Goal: Information Seeking & Learning: Learn about a topic

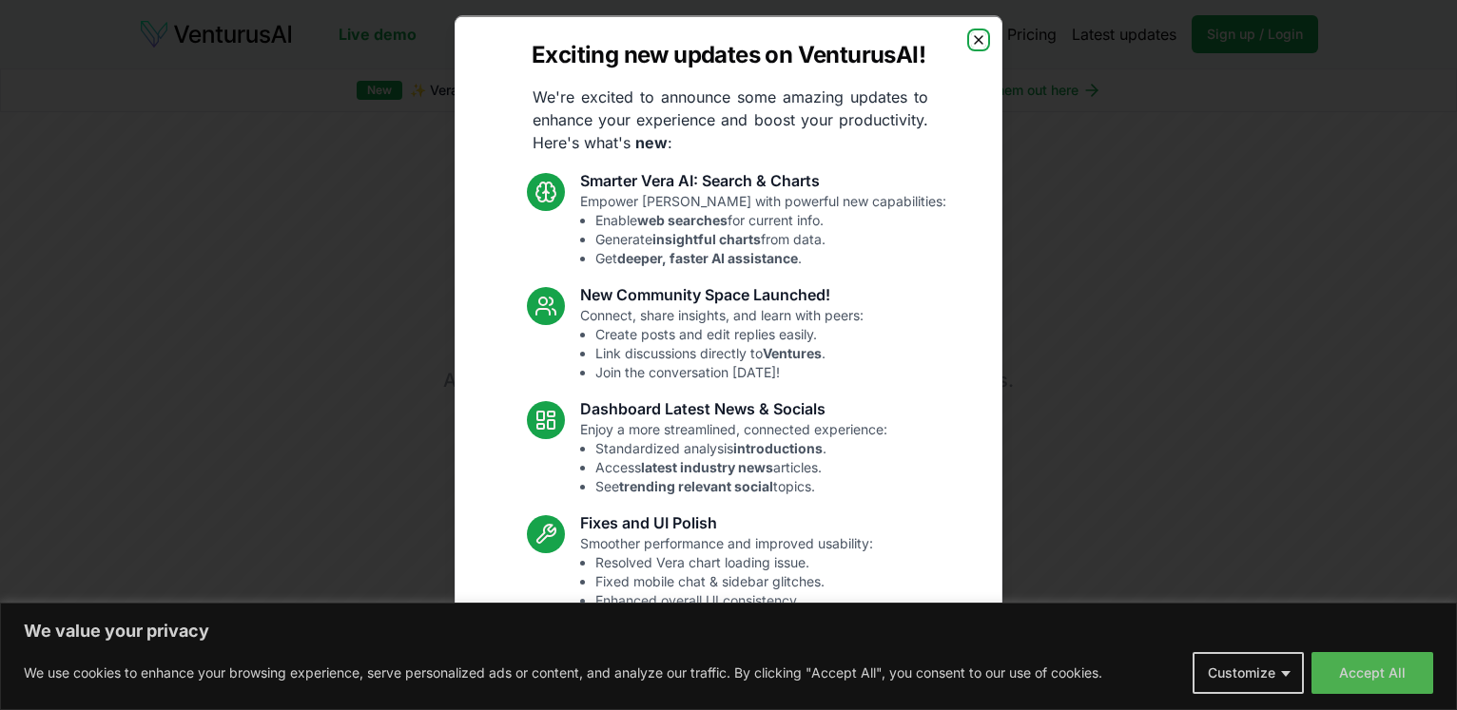
click at [975, 36] on icon "button" at bounding box center [979, 39] width 8 height 8
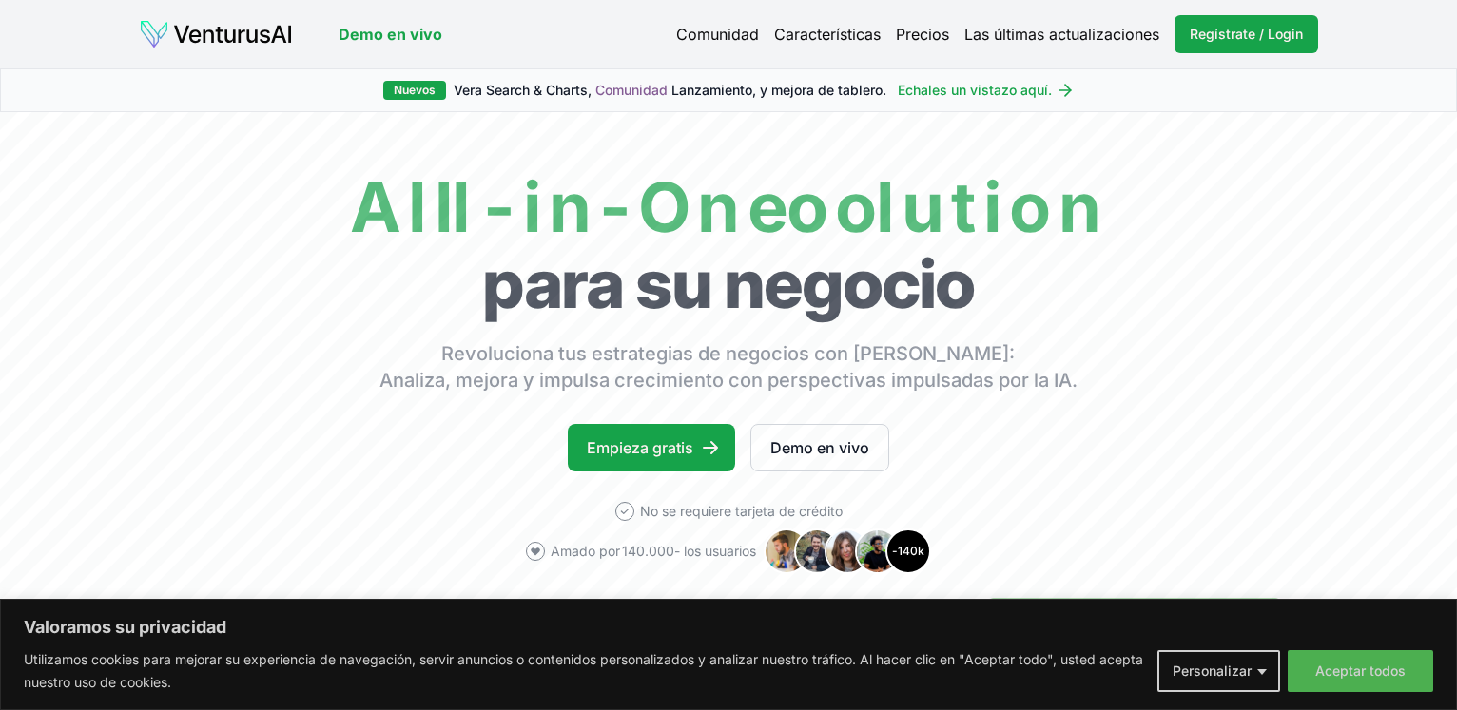
scroll to position [567, 0]
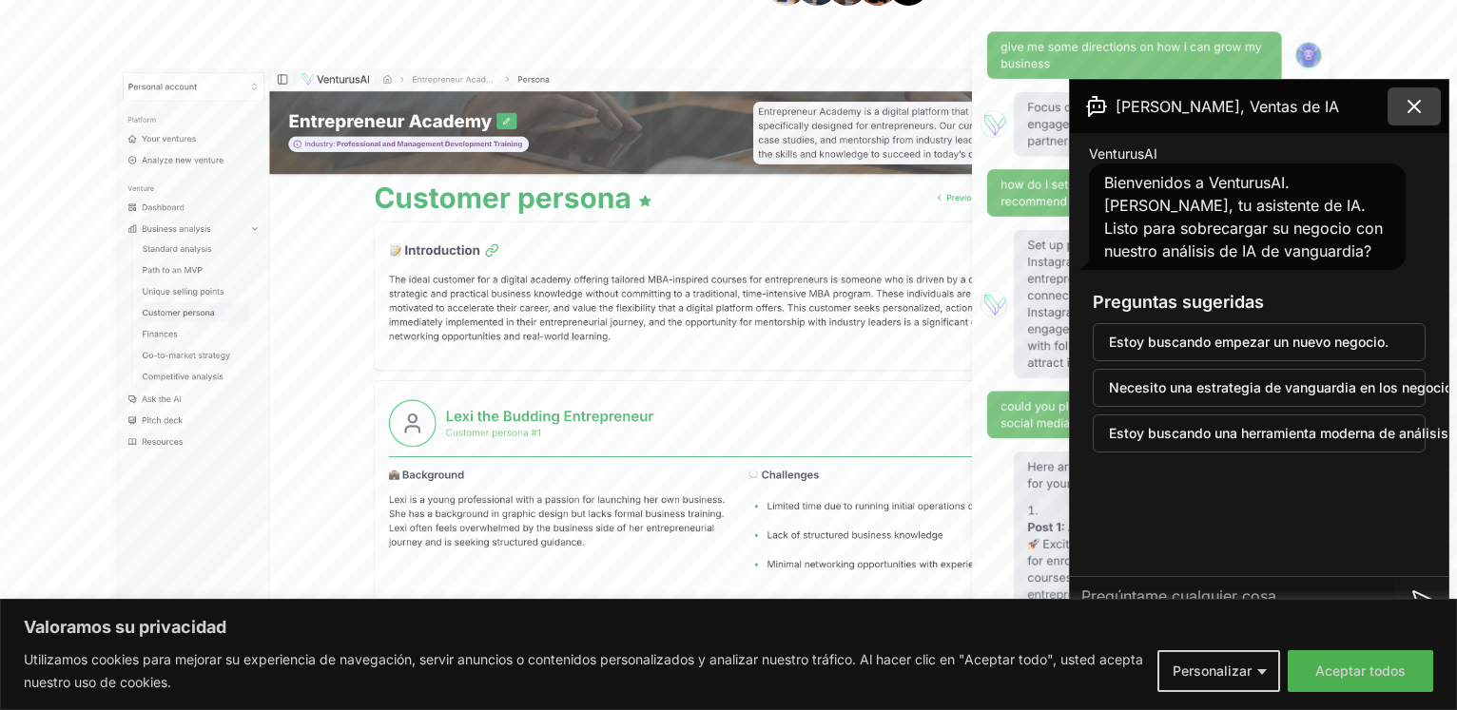
click at [1425, 107] on icon at bounding box center [1414, 106] width 23 height 23
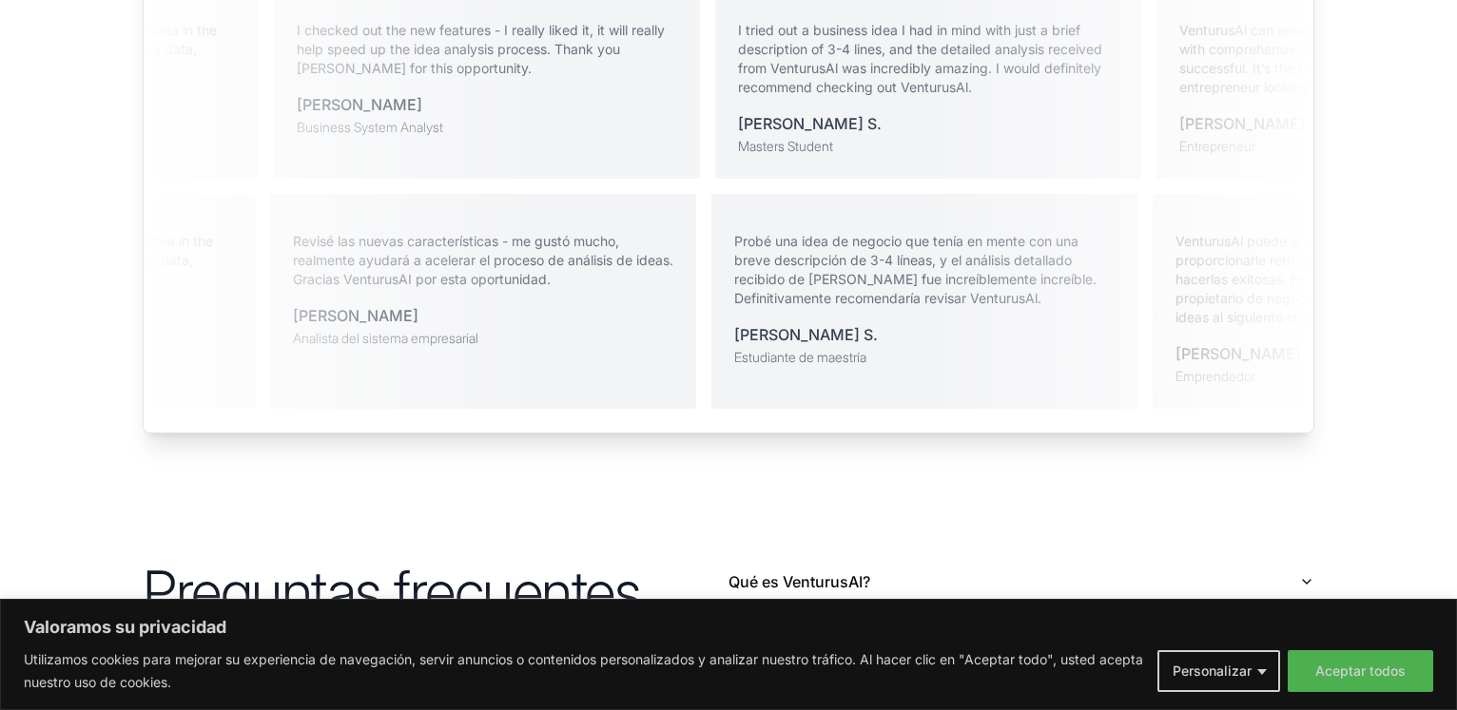
scroll to position [3999, 0]
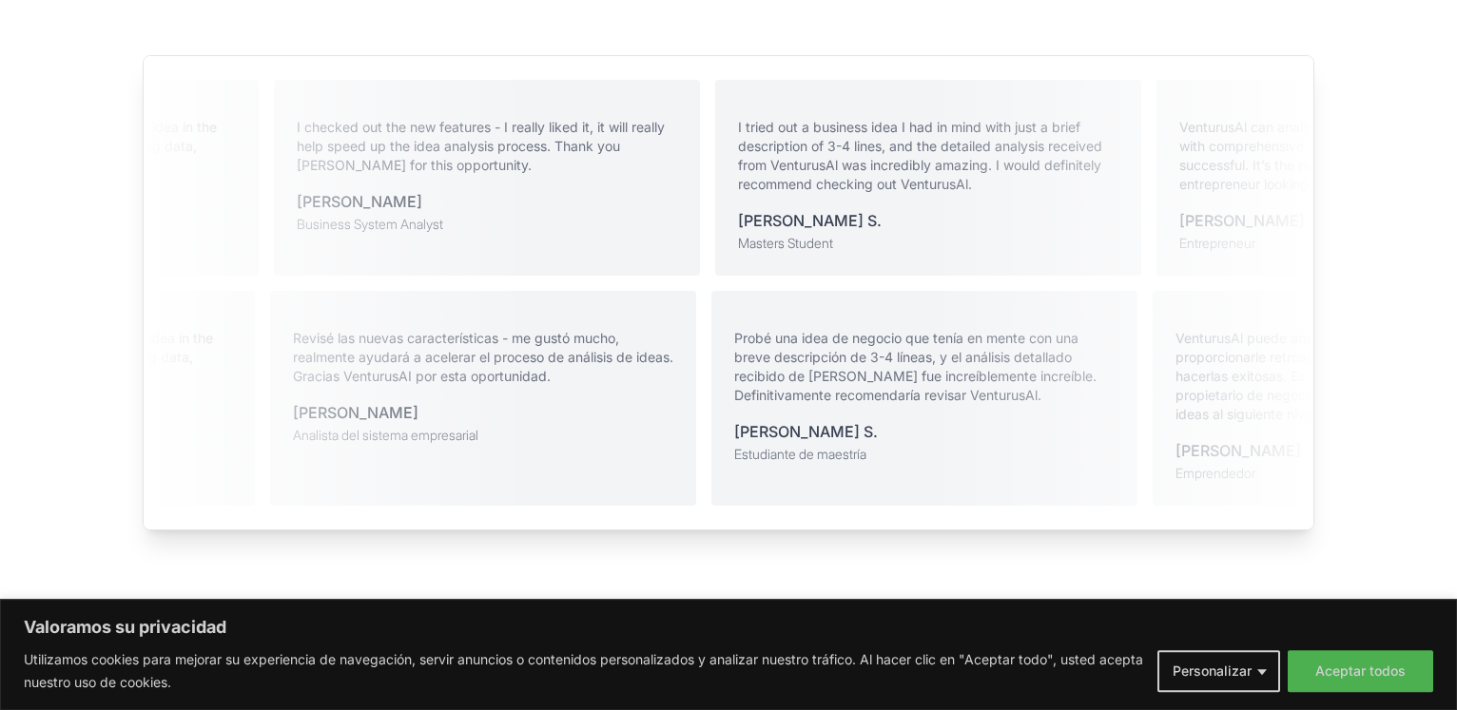
drag, startPoint x: 620, startPoint y: 495, endPoint x: 647, endPoint y: 112, distance: 384.2
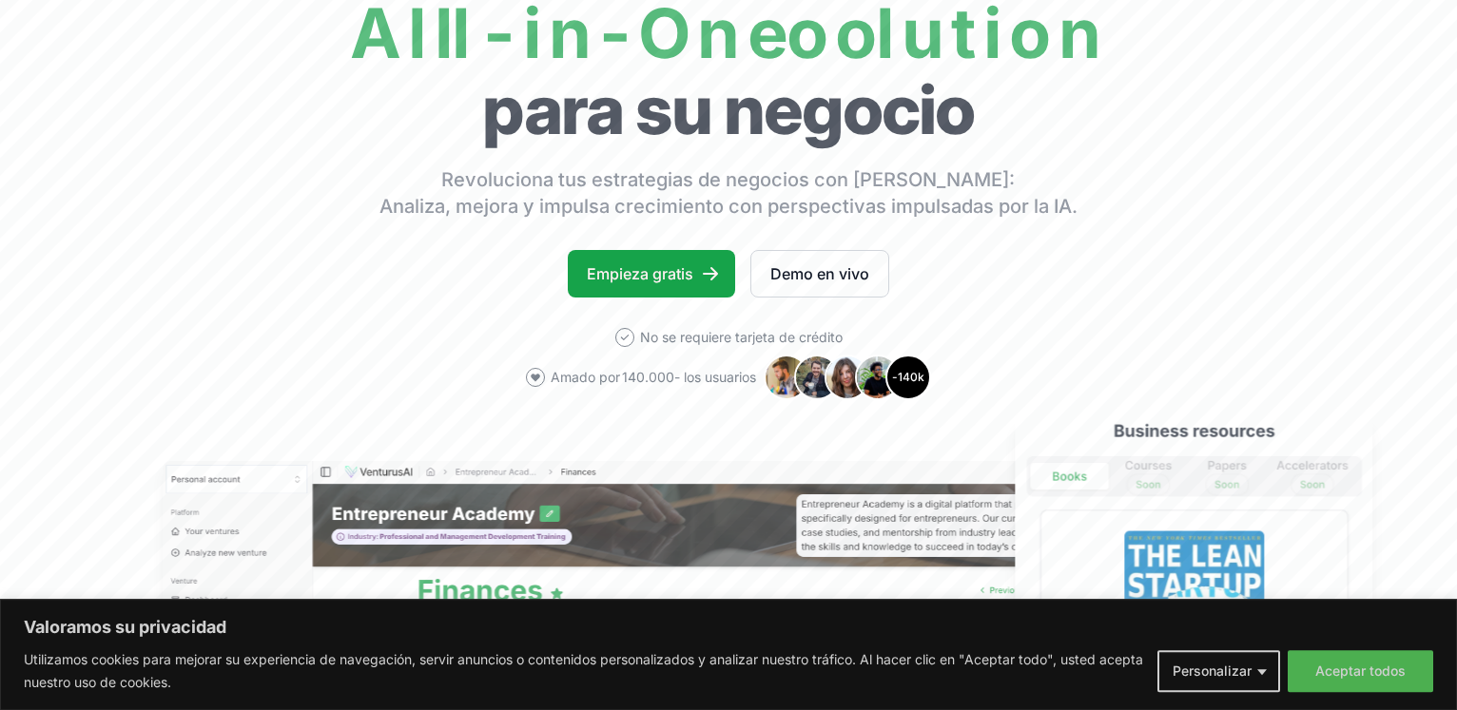
scroll to position [233, 0]
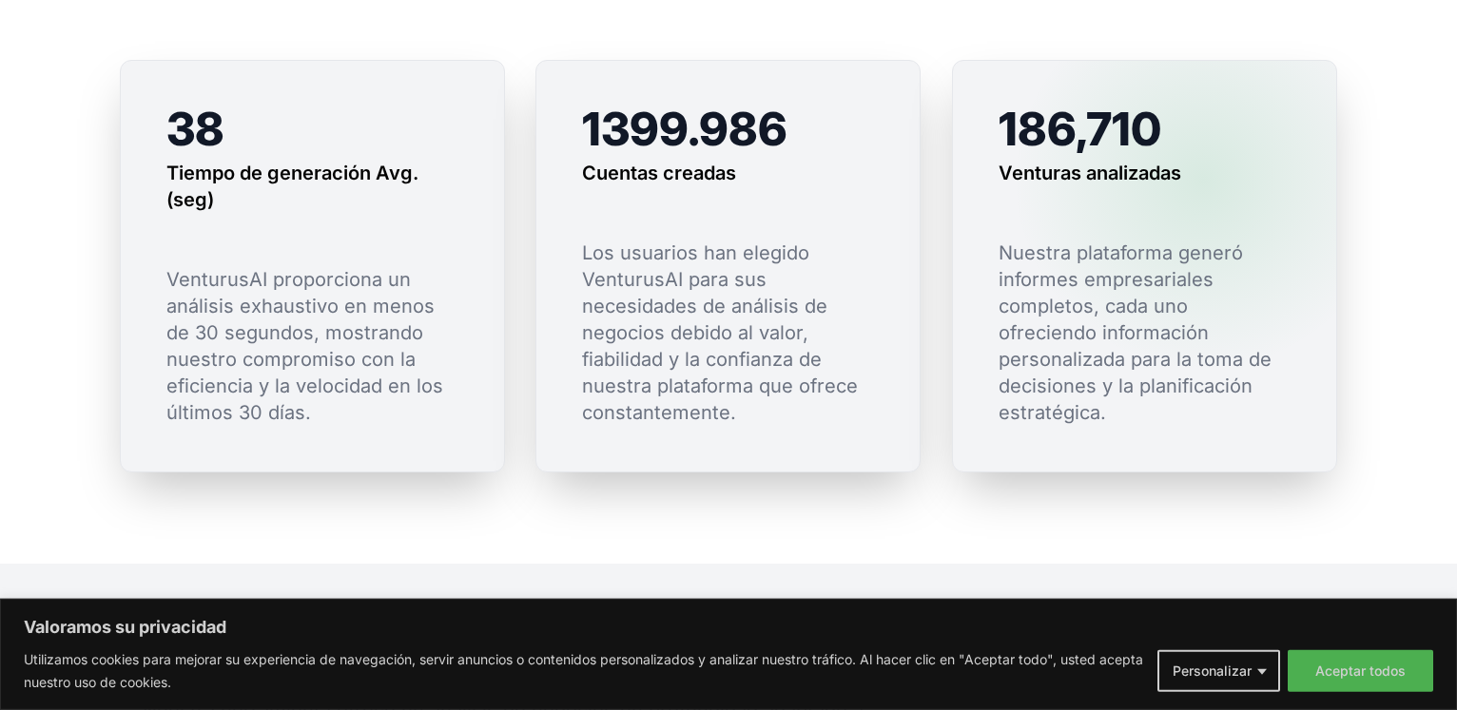
drag, startPoint x: 1203, startPoint y: 338, endPoint x: 1203, endPoint y: 396, distance: 58.0
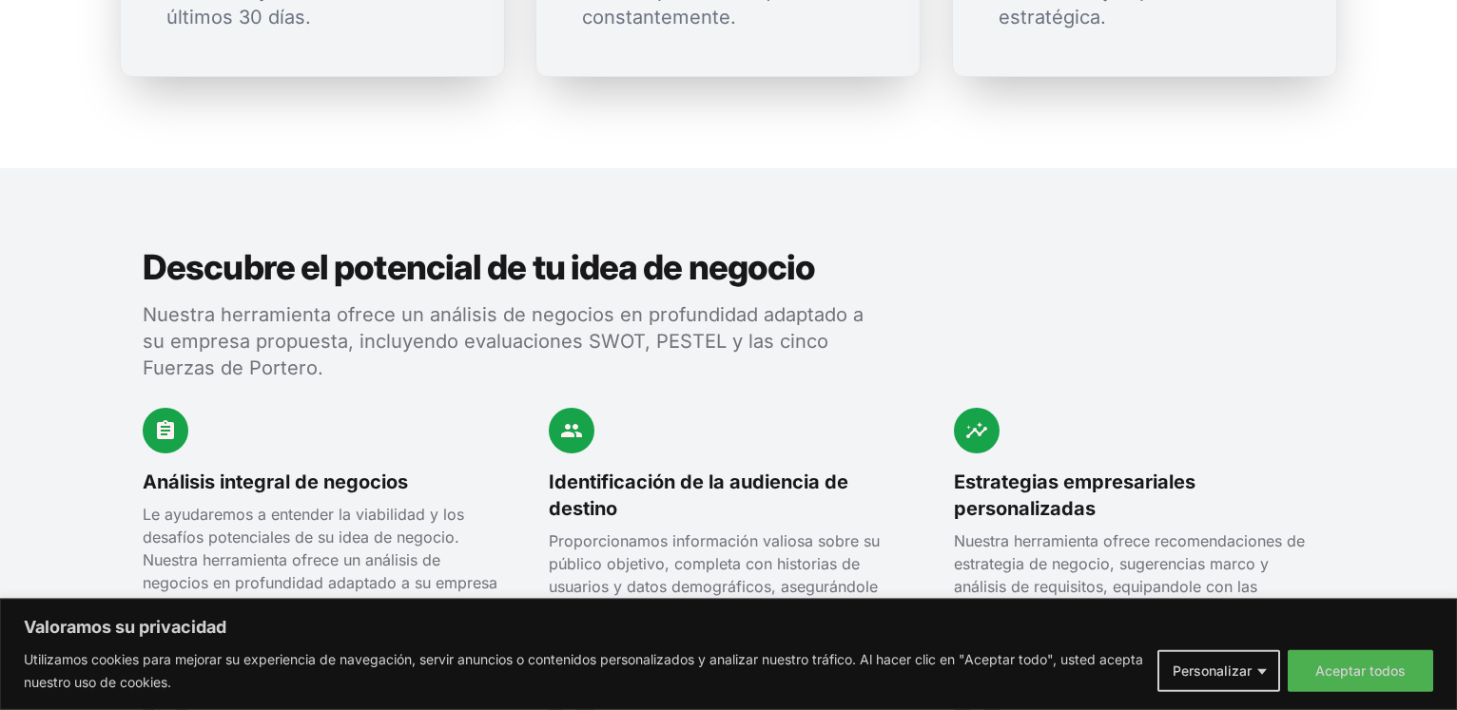
drag, startPoint x: 928, startPoint y: 288, endPoint x: 927, endPoint y: 393, distance: 104.6
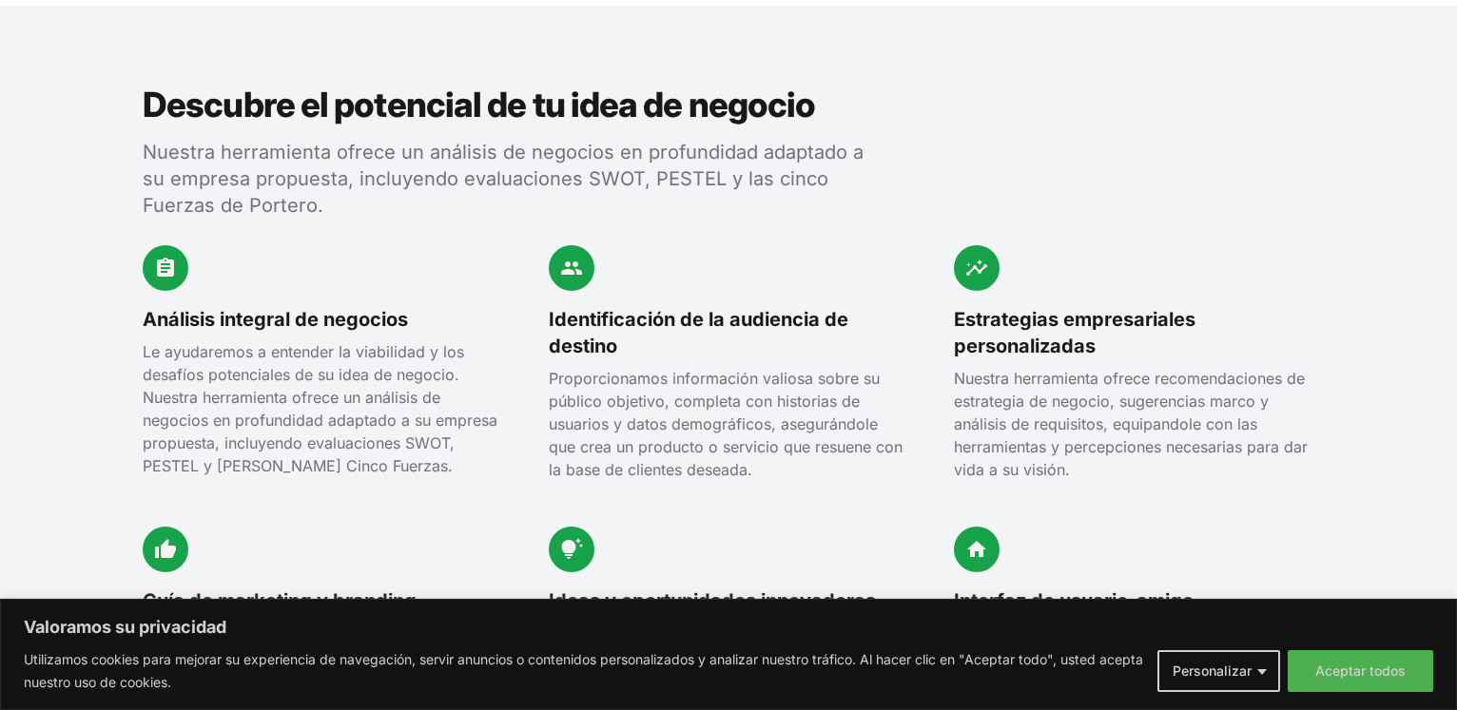
drag, startPoint x: 888, startPoint y: 297, endPoint x: 891, endPoint y: 329, distance: 32.5
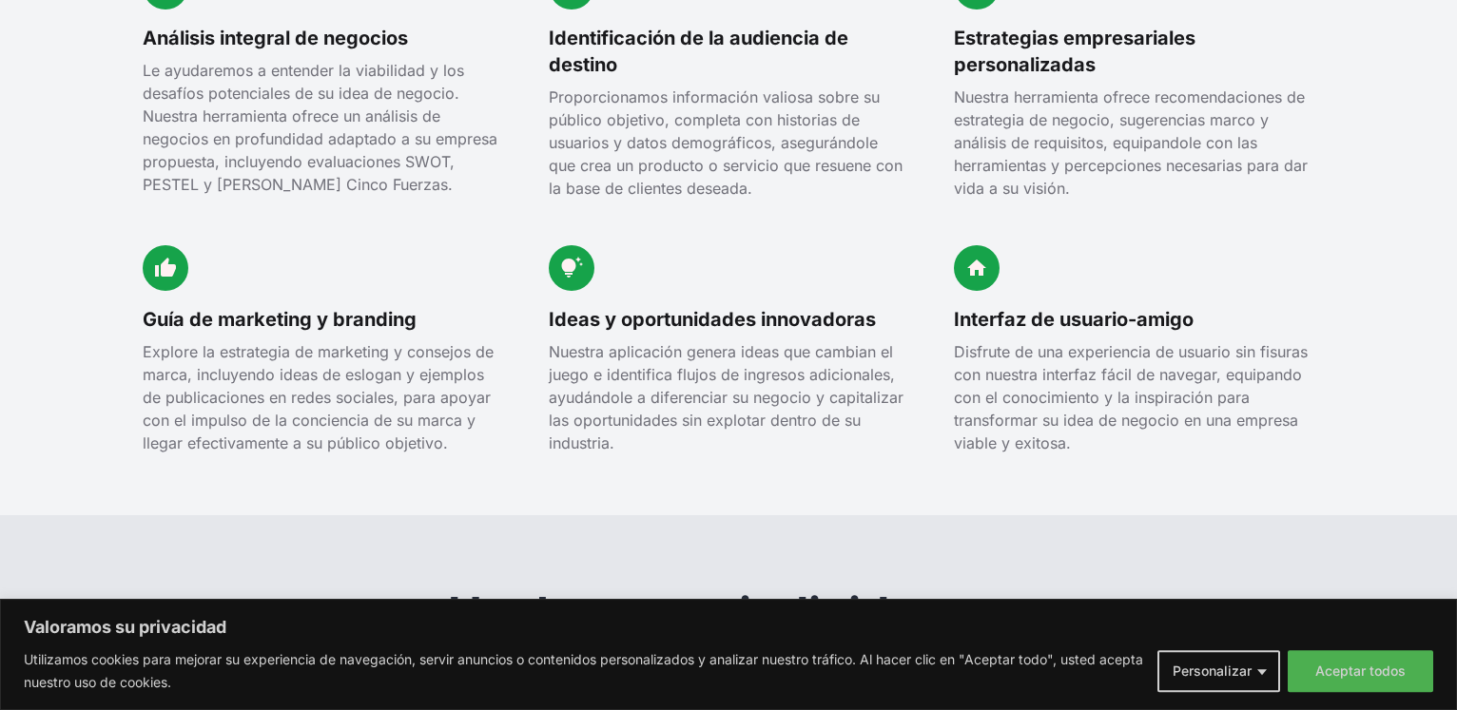
drag, startPoint x: 893, startPoint y: 317, endPoint x: 892, endPoint y: 401, distance: 84.6
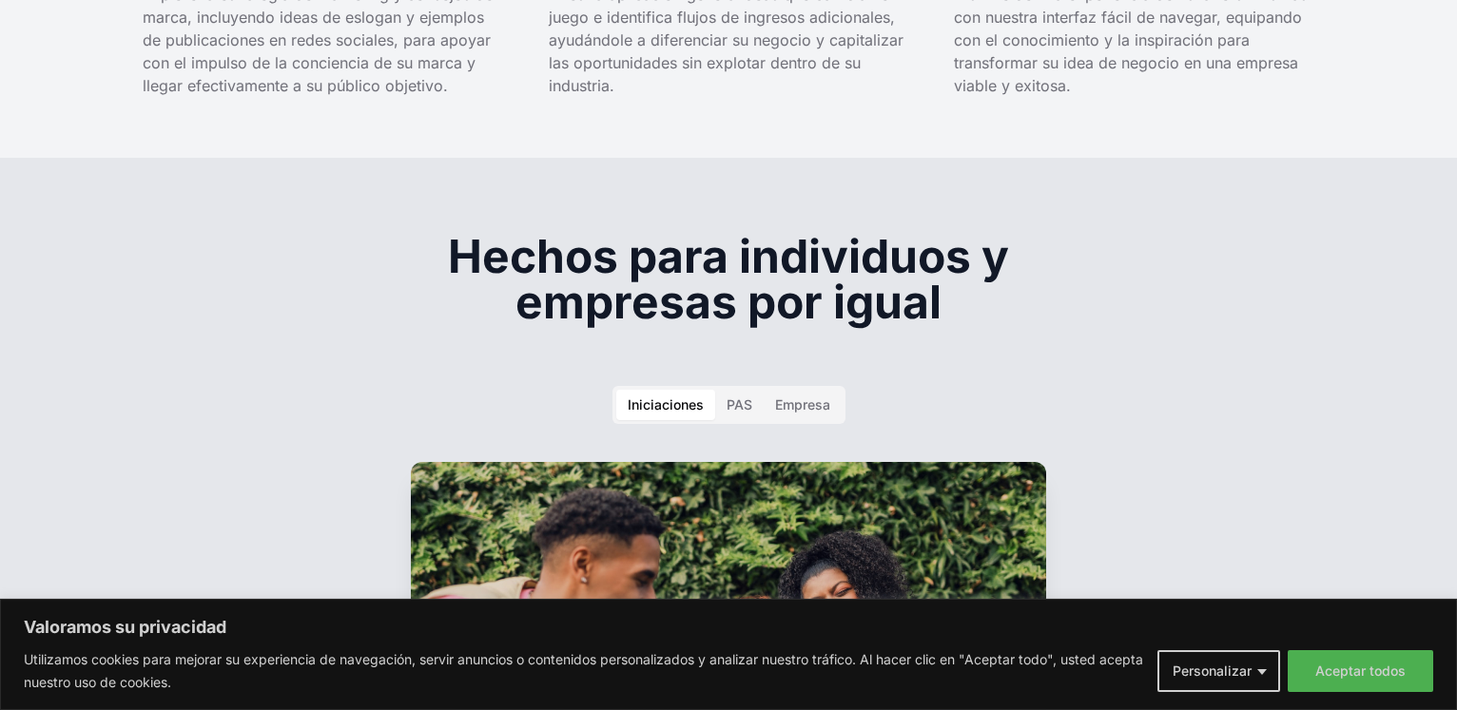
drag, startPoint x: 920, startPoint y: 327, endPoint x: 935, endPoint y: 414, distance: 87.9
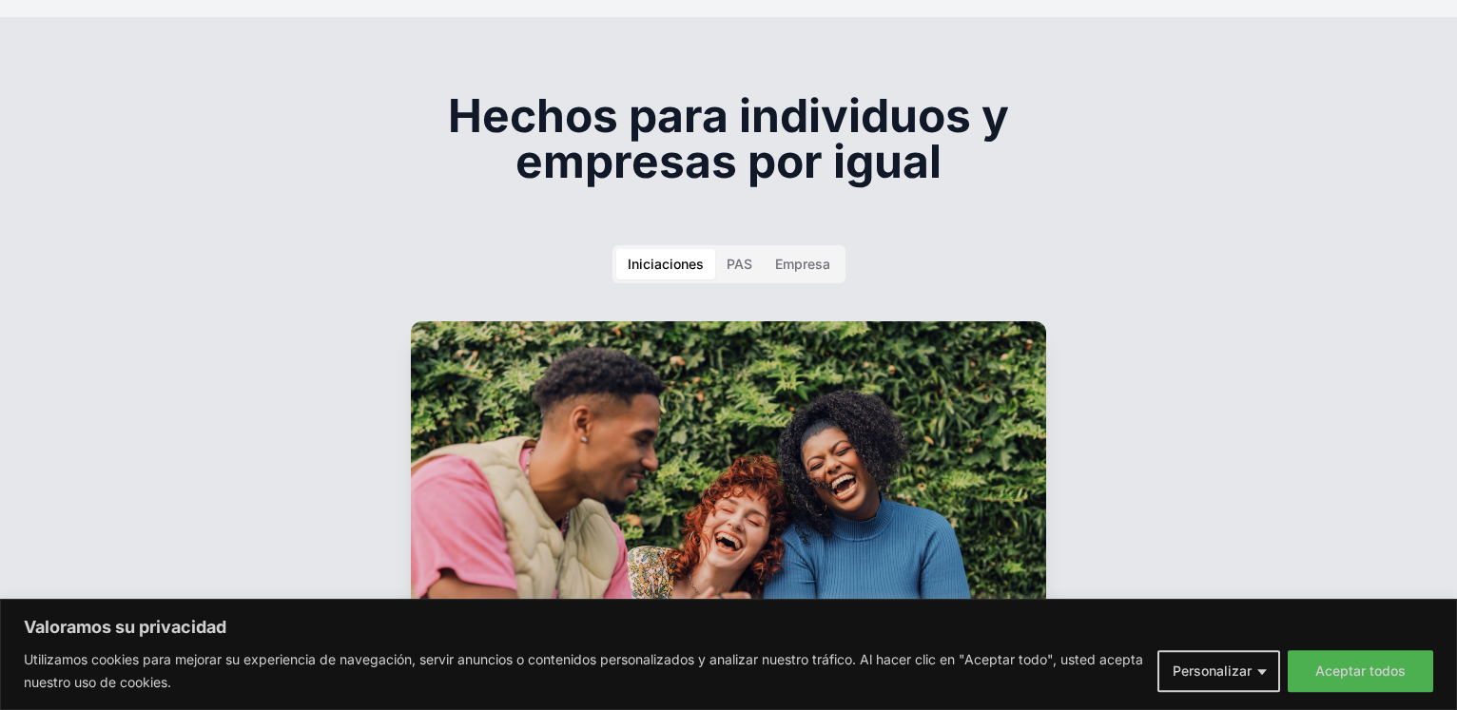
scroll to position [2966, 0]
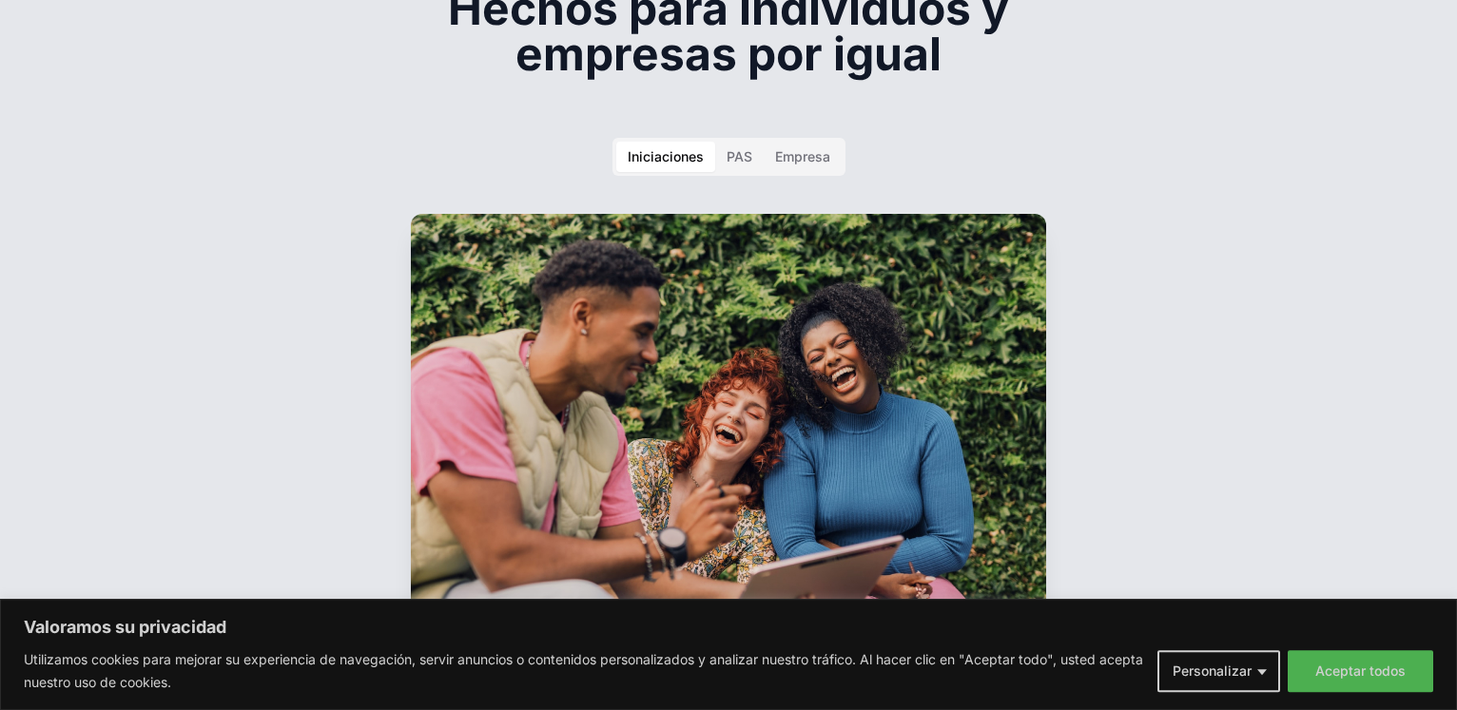
drag, startPoint x: 1119, startPoint y: 287, endPoint x: 1121, endPoint y: 350, distance: 62.8
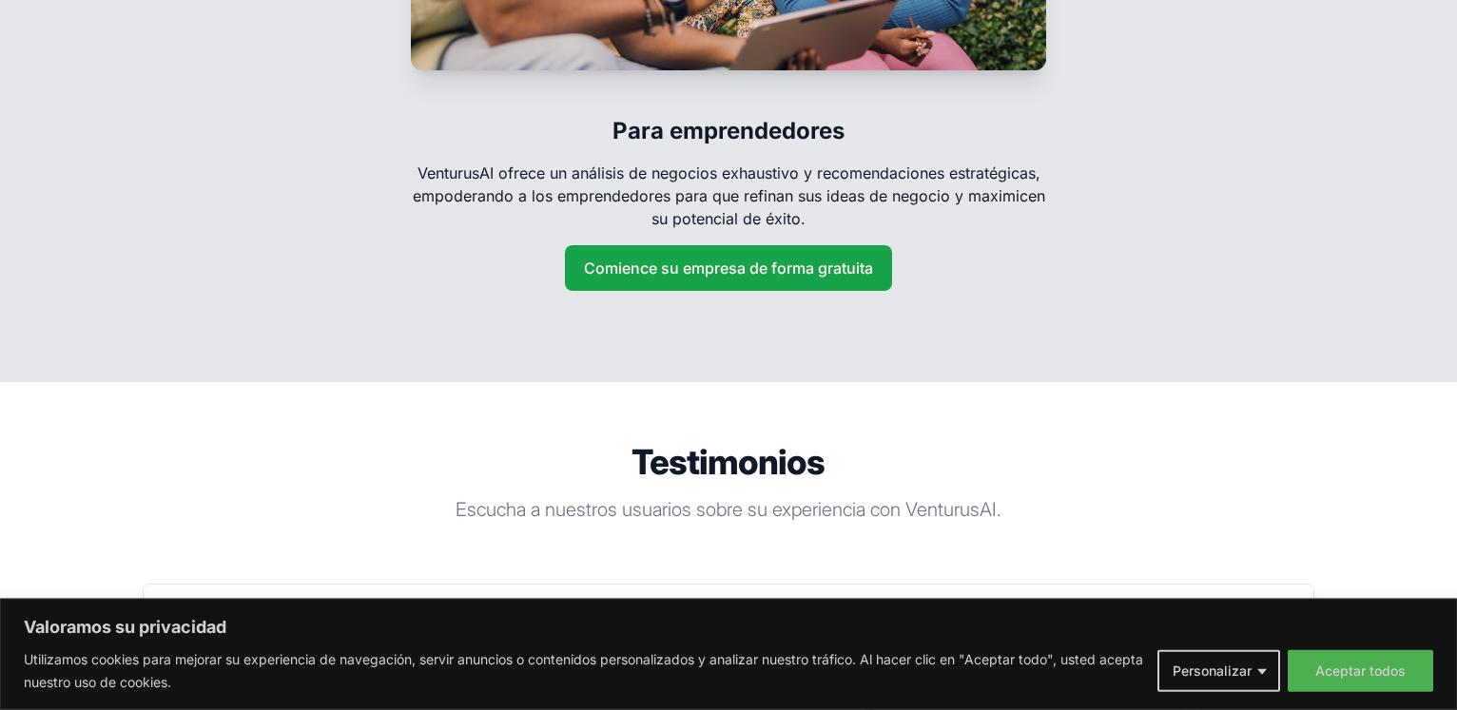
drag, startPoint x: 1117, startPoint y: 284, endPoint x: 1117, endPoint y: 414, distance: 129.3
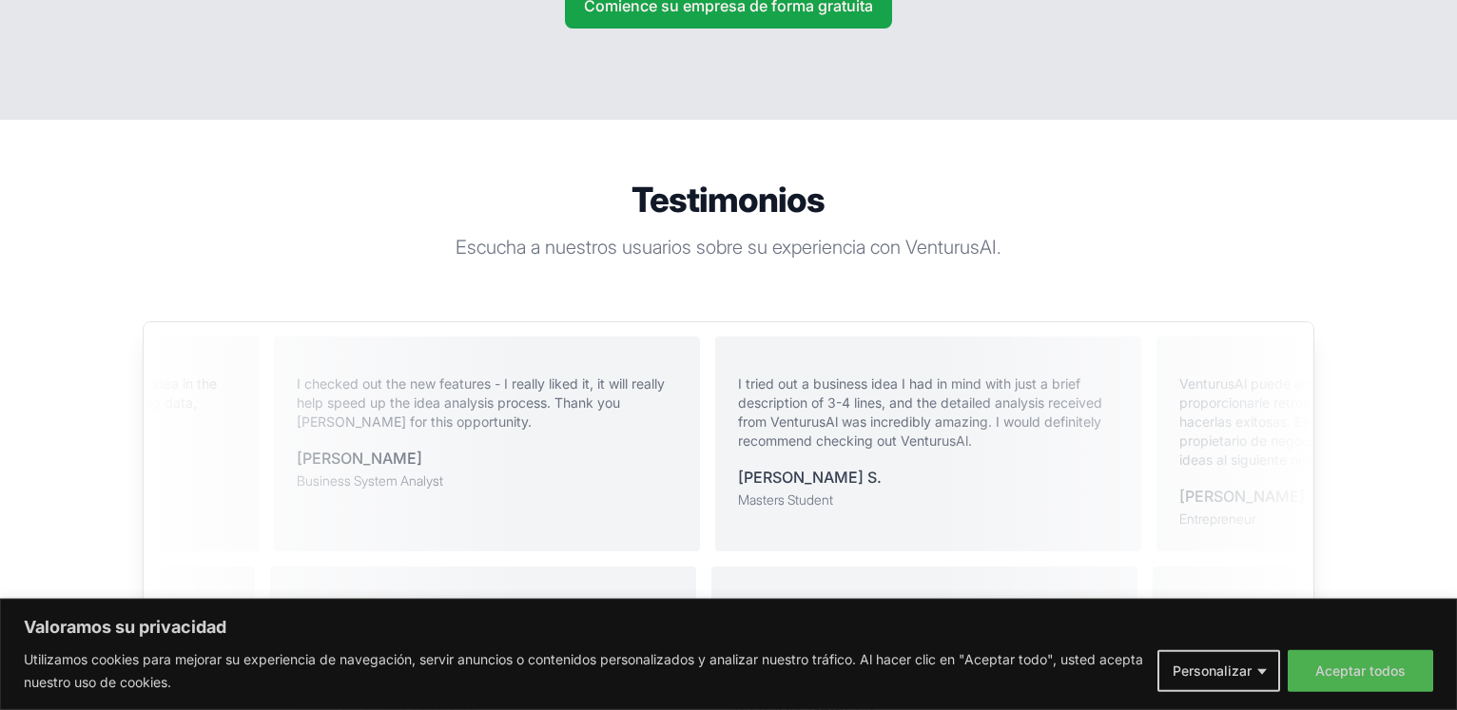
drag, startPoint x: 1016, startPoint y: 250, endPoint x: 999, endPoint y: 317, distance: 68.5
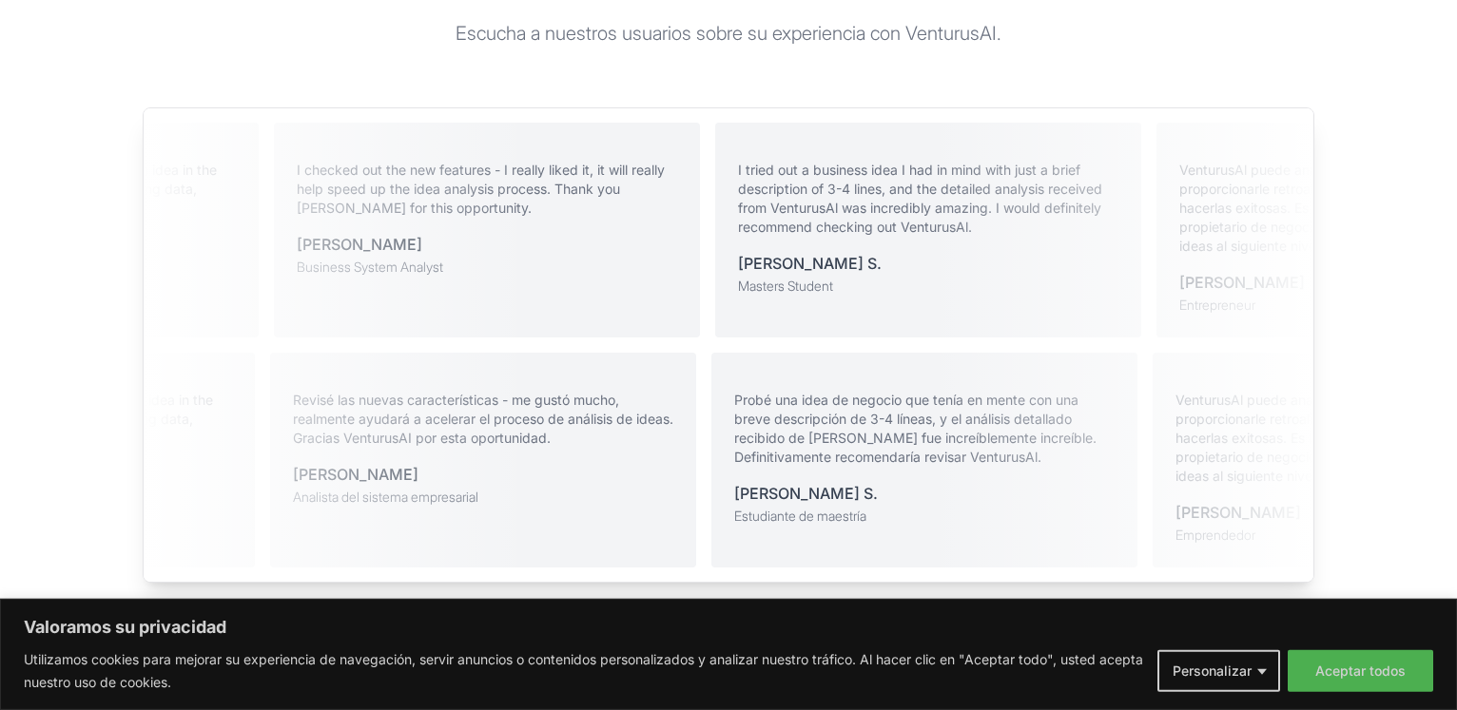
drag, startPoint x: 764, startPoint y: 248, endPoint x: 755, endPoint y: 294, distance: 46.4
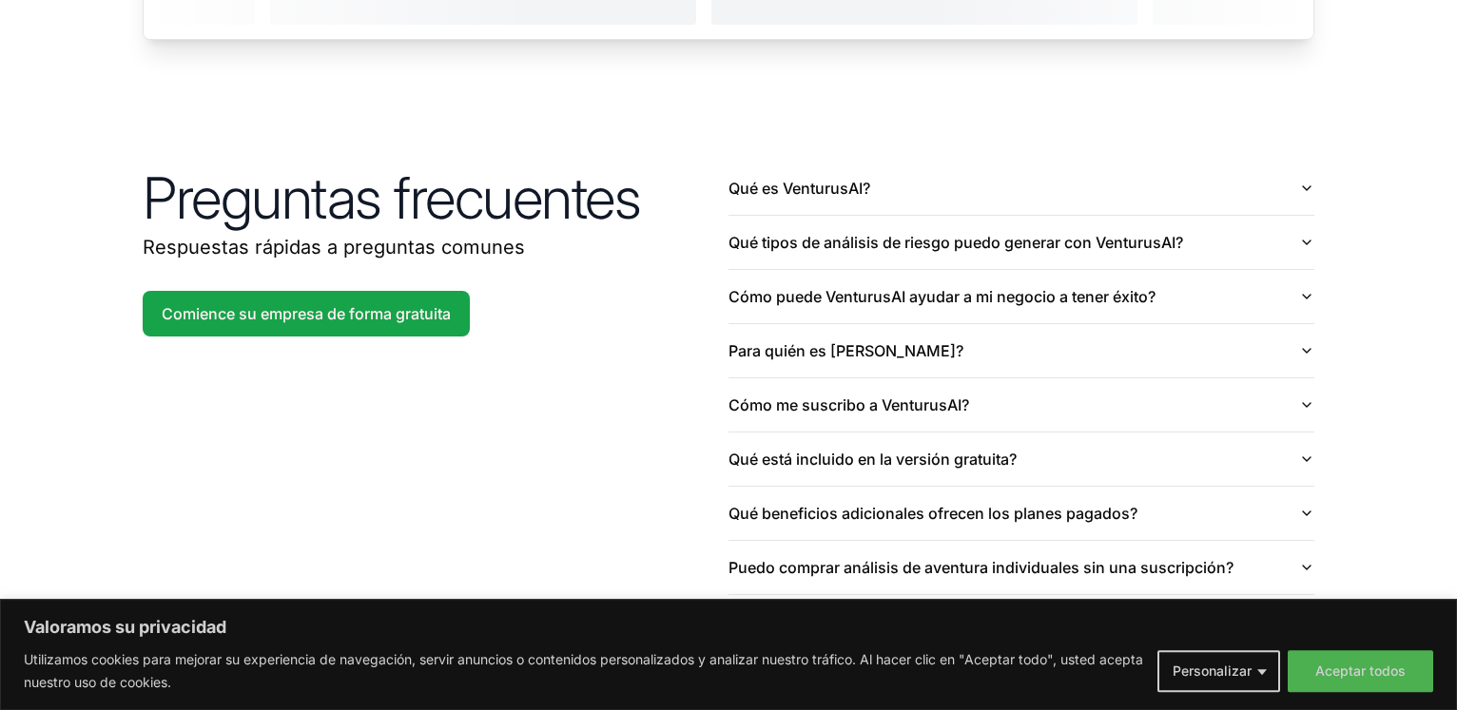
scroll to position [4658, 0]
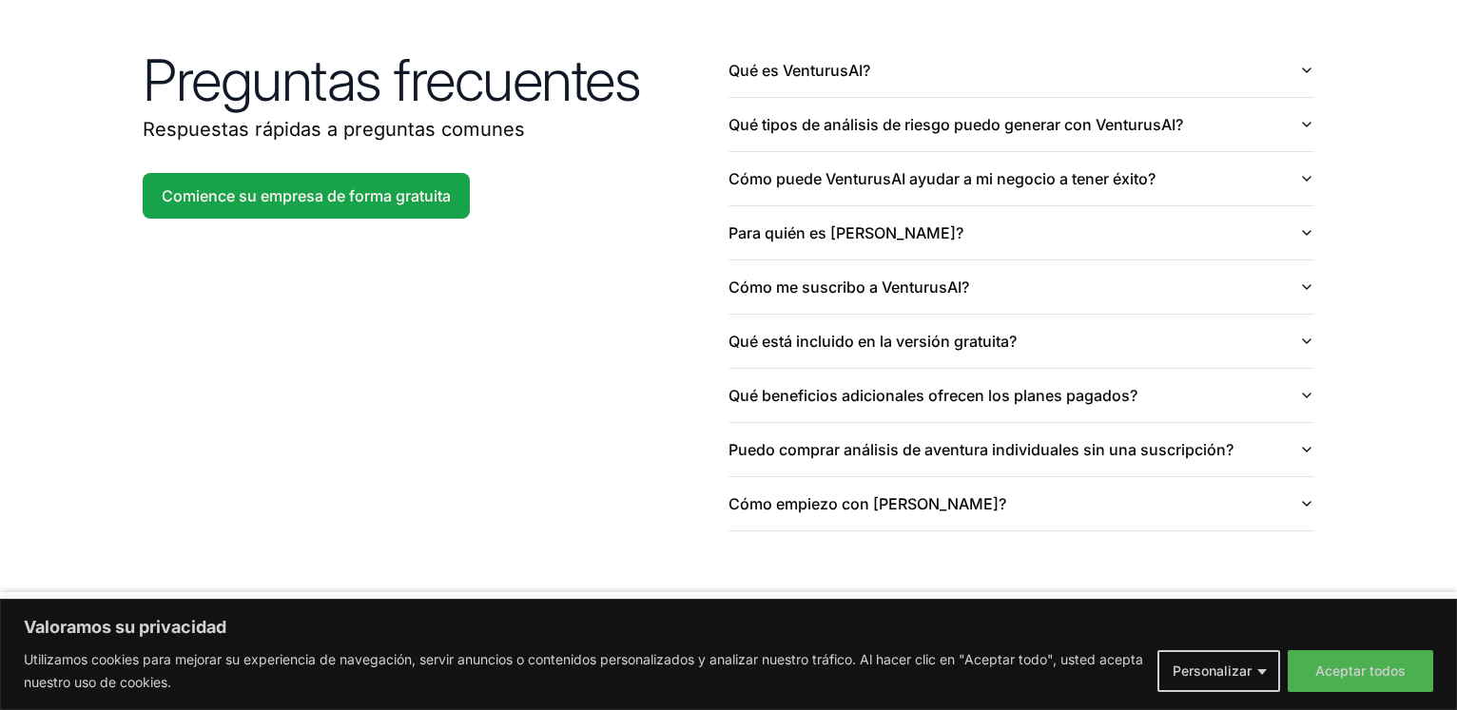
drag, startPoint x: 755, startPoint y: 297, endPoint x: 755, endPoint y: 409, distance: 112.2
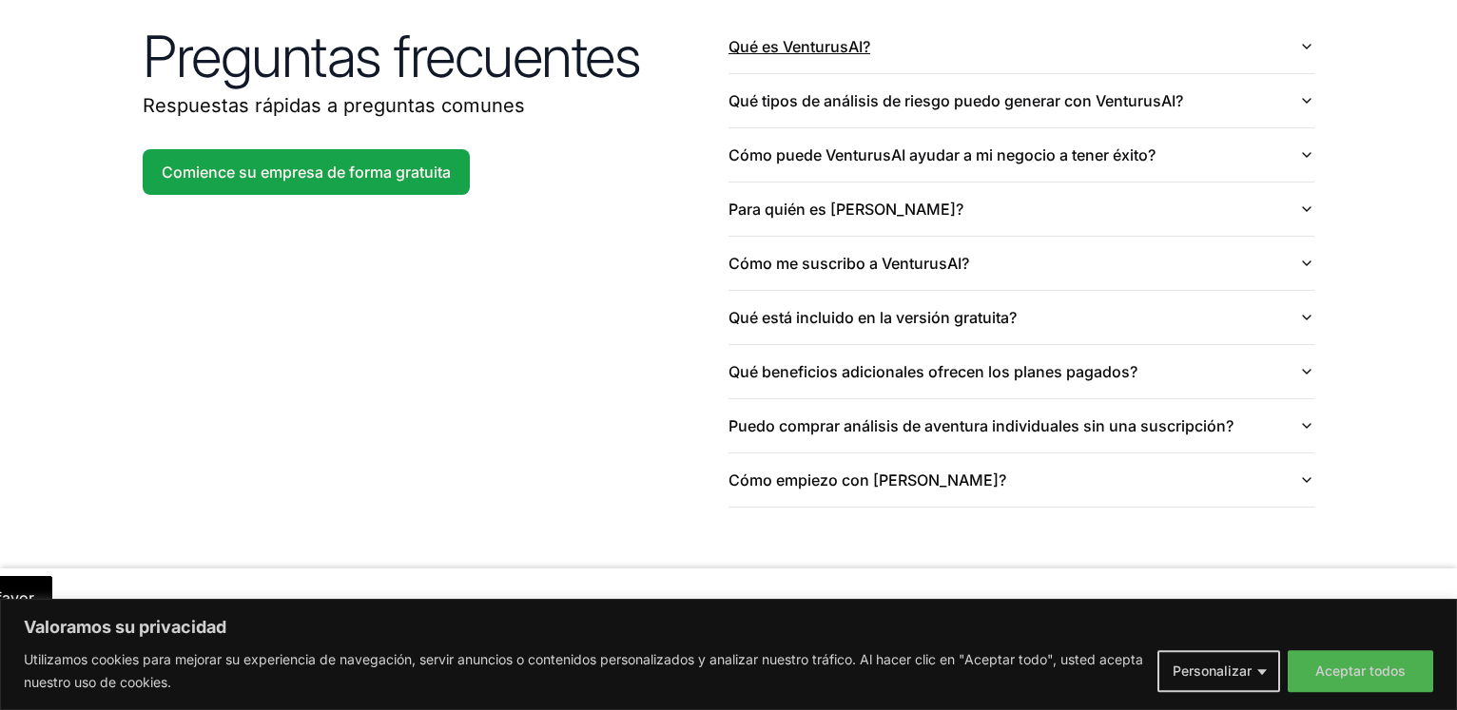
click at [1307, 39] on button "Qué es VenturusAI?" at bounding box center [1021, 46] width 586 height 53
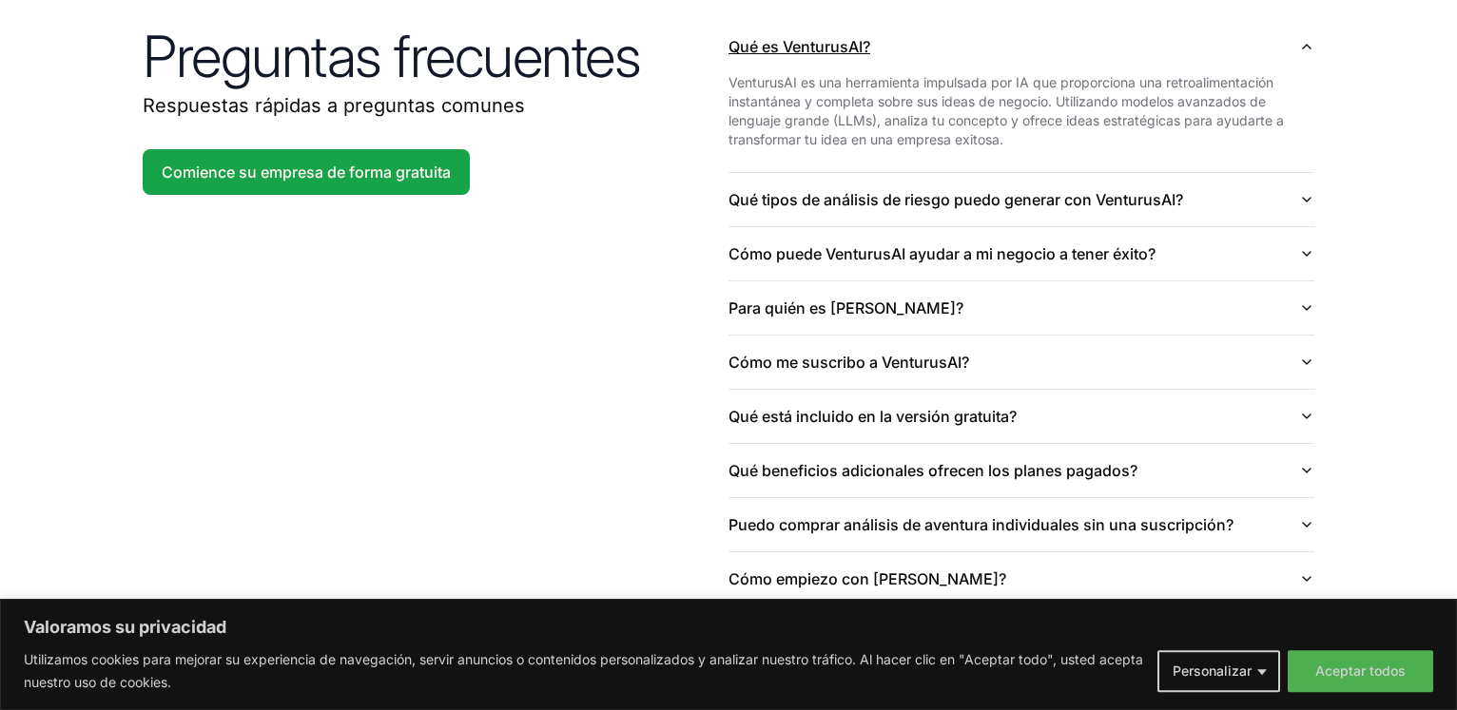
click at [1307, 39] on button "Qué es VenturusAI?" at bounding box center [1021, 46] width 586 height 53
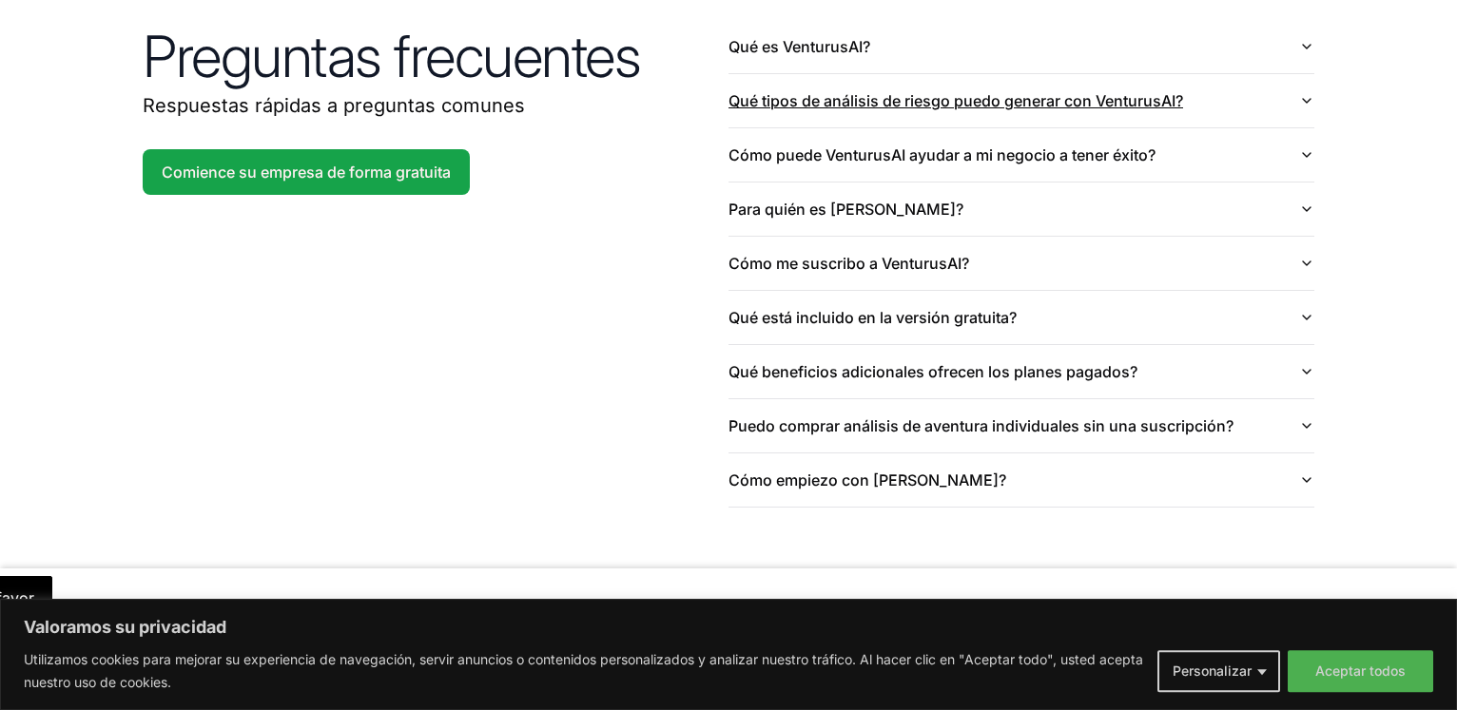
click at [1304, 93] on button "Qué tipos de análisis de riesgo puedo generar con VenturusAI?" at bounding box center [1021, 100] width 586 height 53
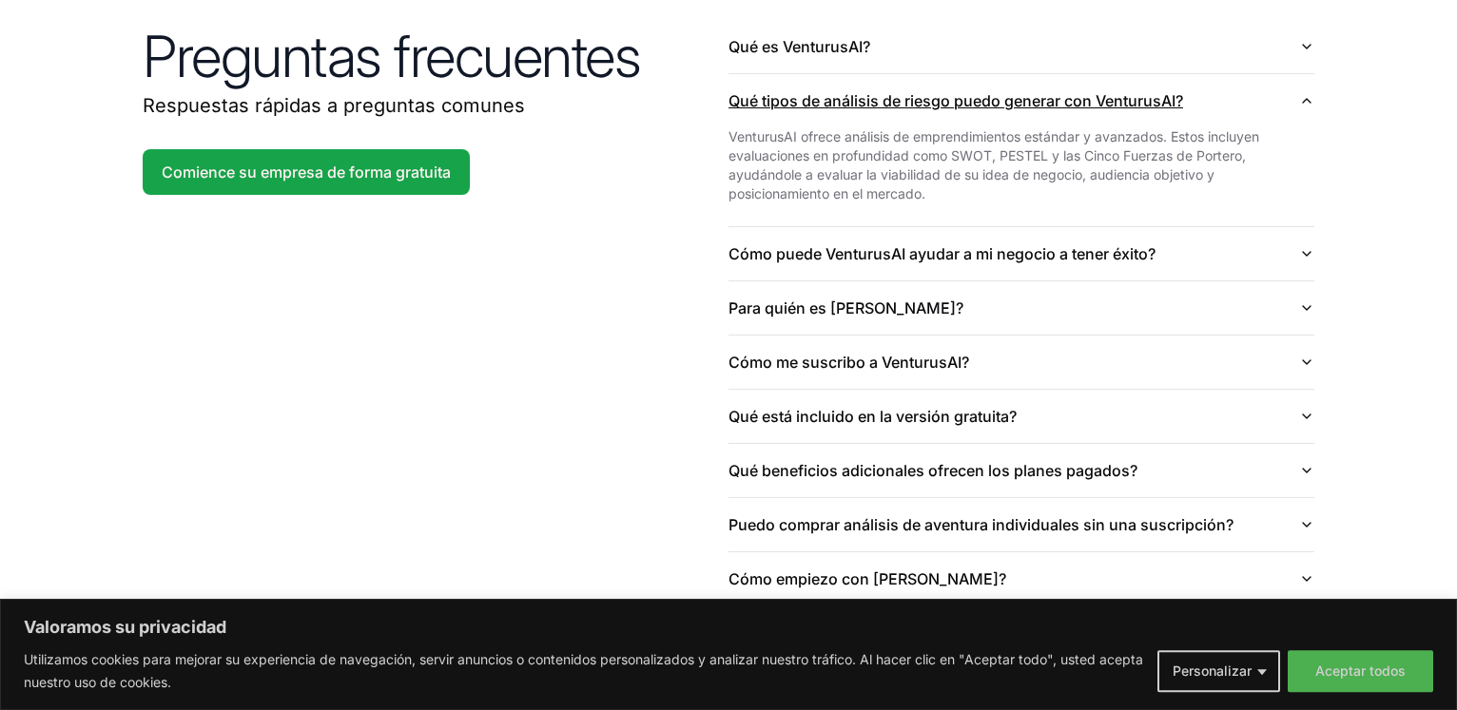
click at [1304, 93] on button "Qué tipos de análisis de riesgo puedo generar con VenturusAI?" at bounding box center [1021, 100] width 586 height 53
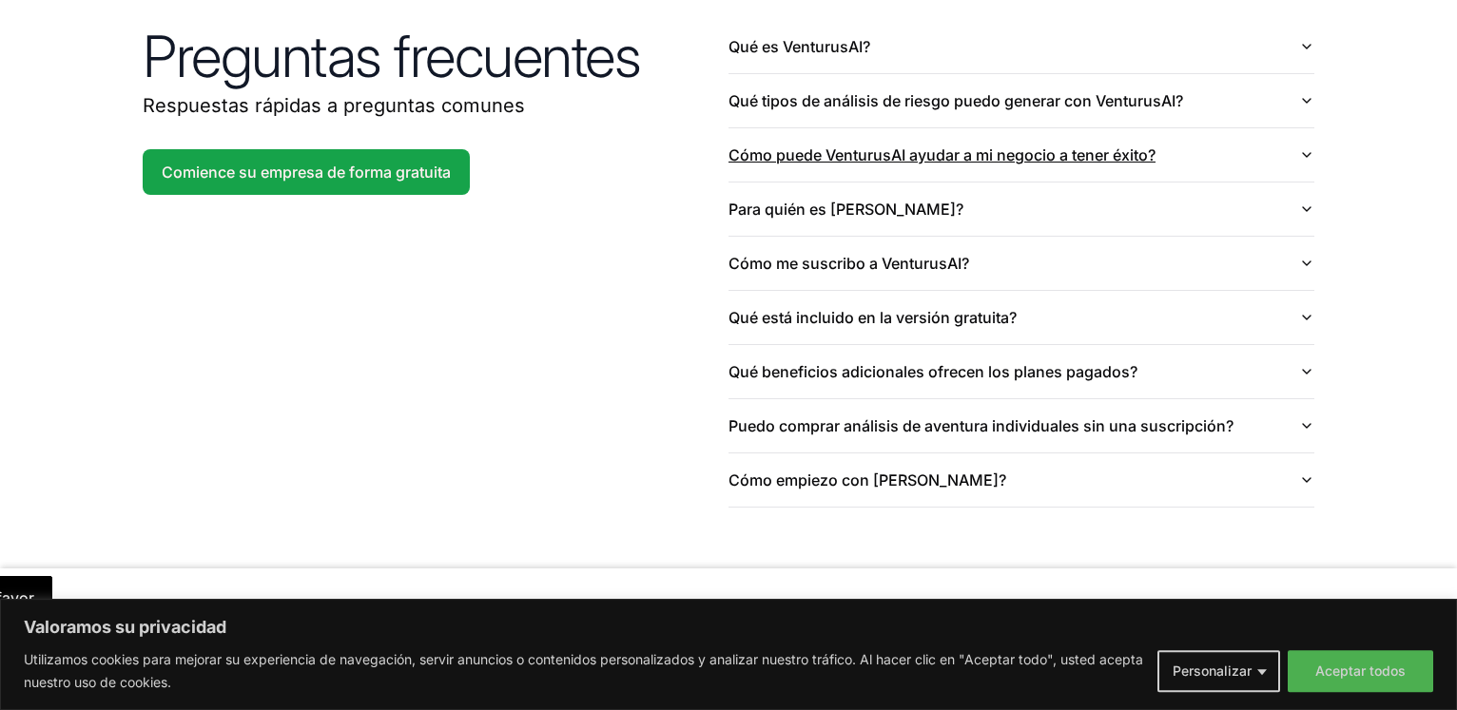
click at [1307, 151] on icon "button" at bounding box center [1306, 154] width 15 height 15
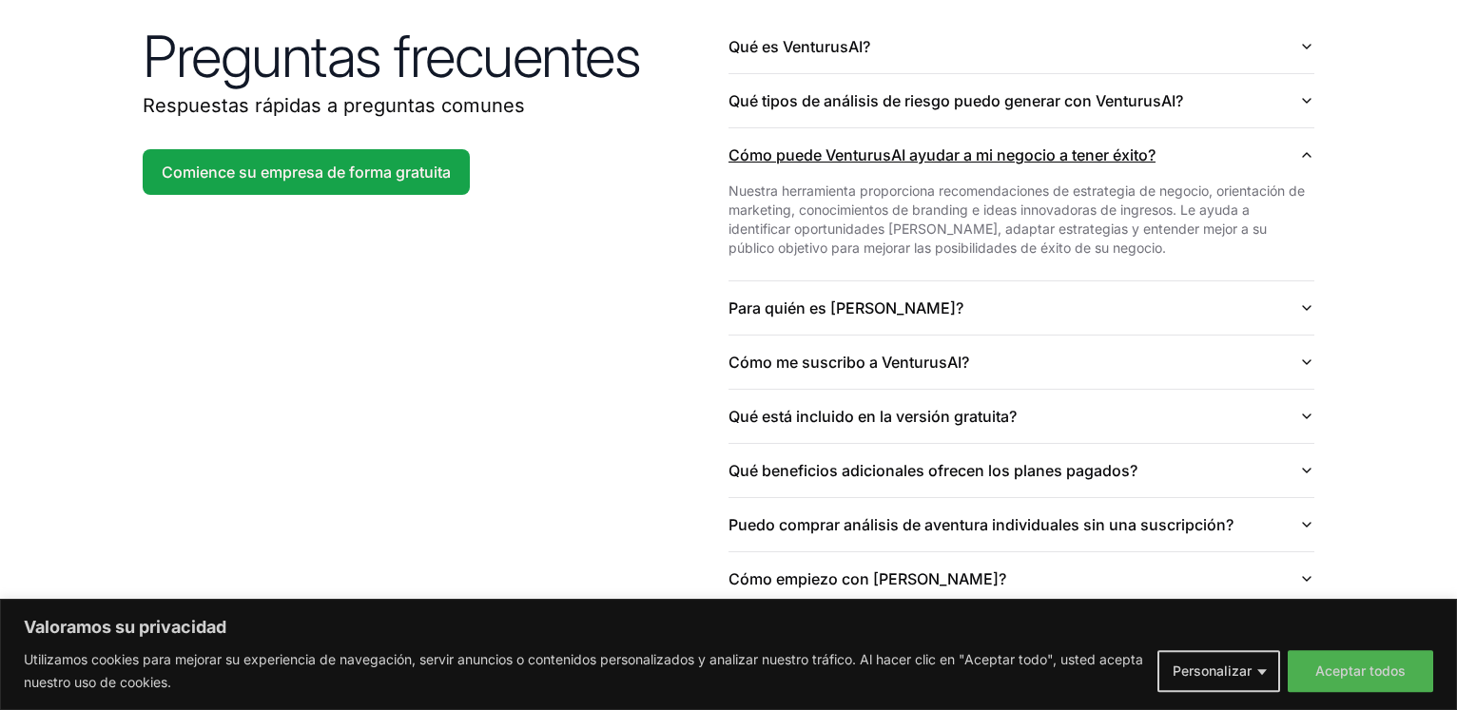
click at [1307, 151] on icon "button" at bounding box center [1306, 154] width 15 height 15
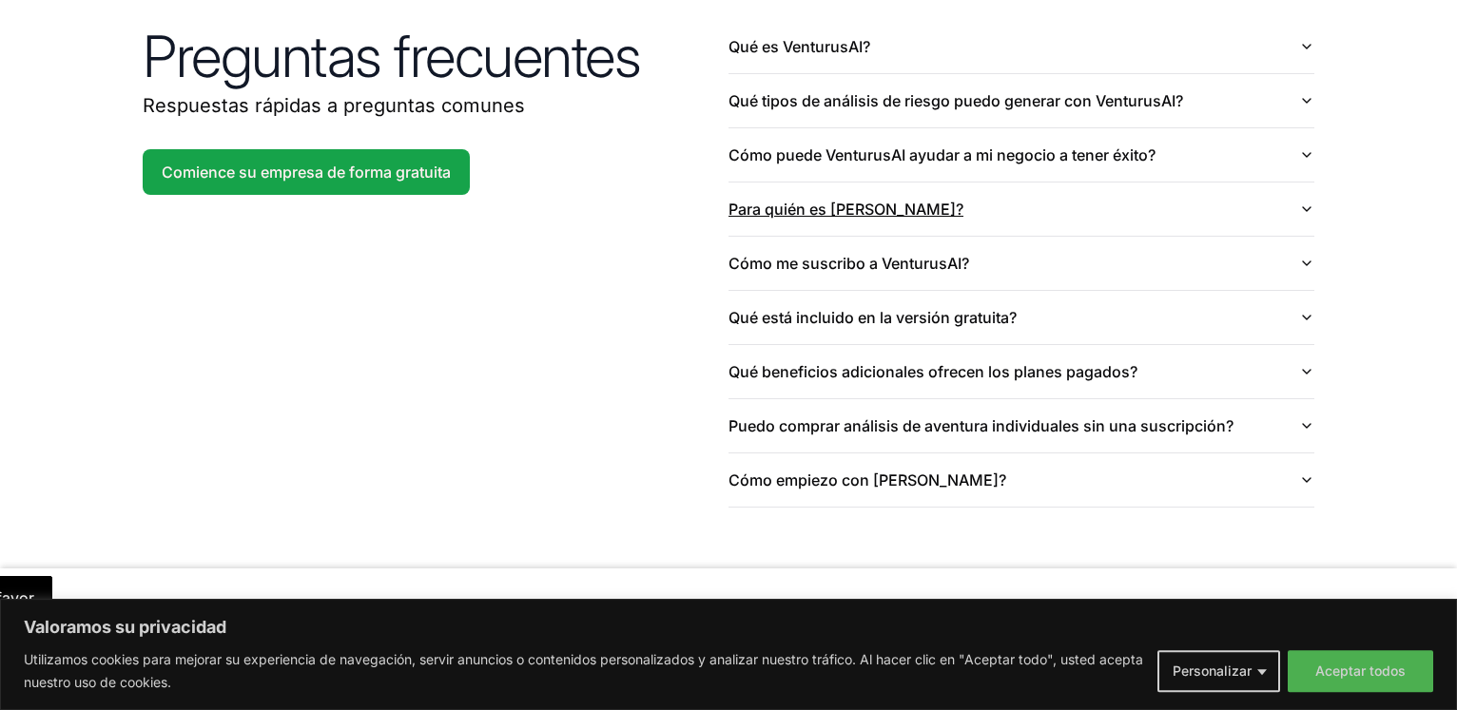
click at [1301, 196] on button "Para quién es [PERSON_NAME]?" at bounding box center [1021, 209] width 586 height 53
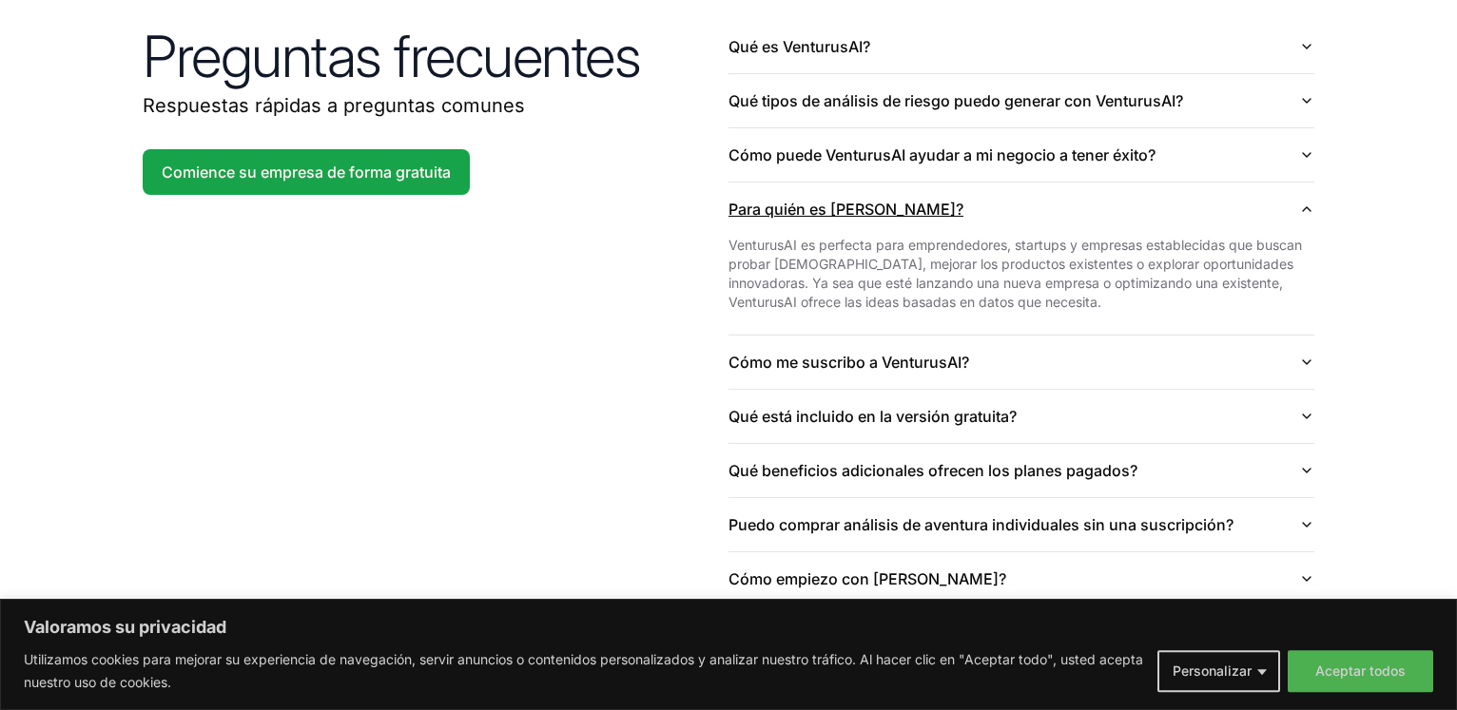
click at [1301, 196] on button "Para quién es [PERSON_NAME]?" at bounding box center [1021, 209] width 586 height 53
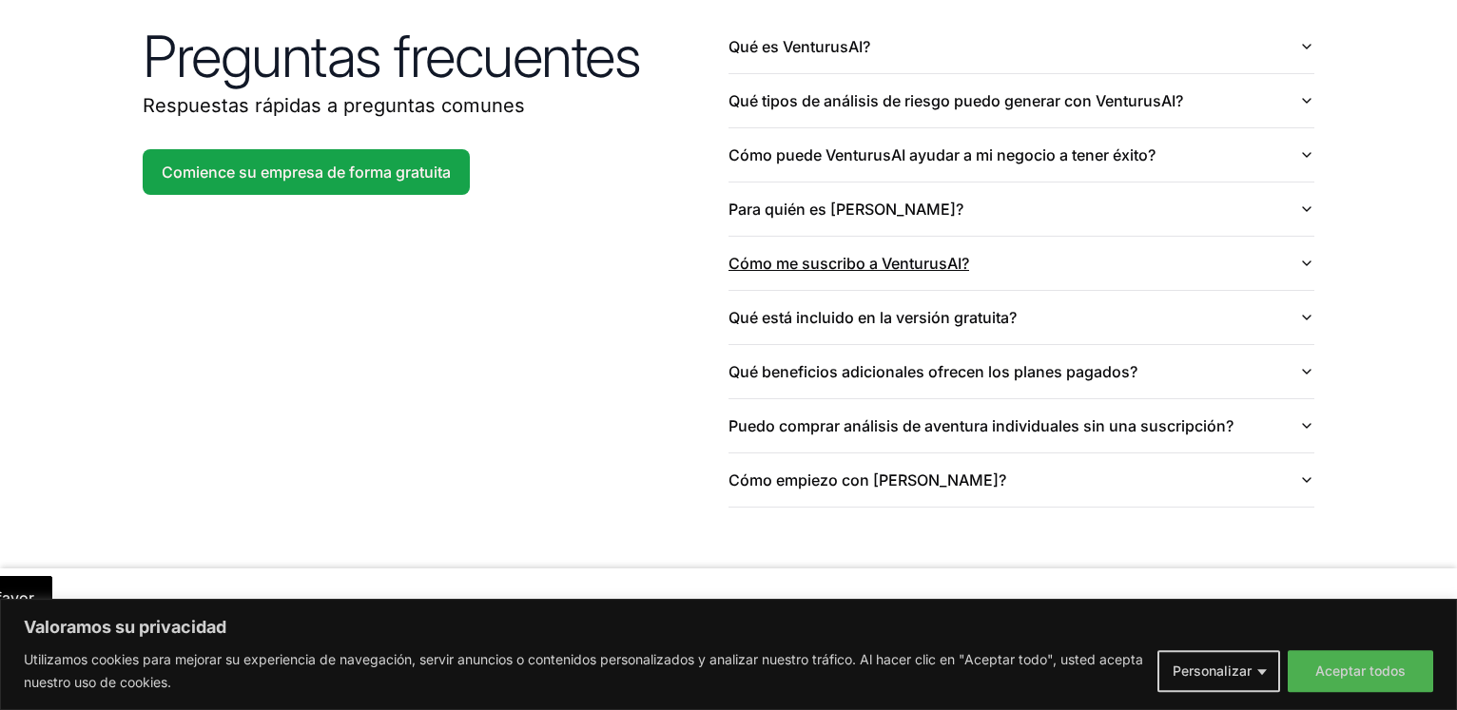
click at [1306, 260] on icon "button" at bounding box center [1306, 263] width 15 height 15
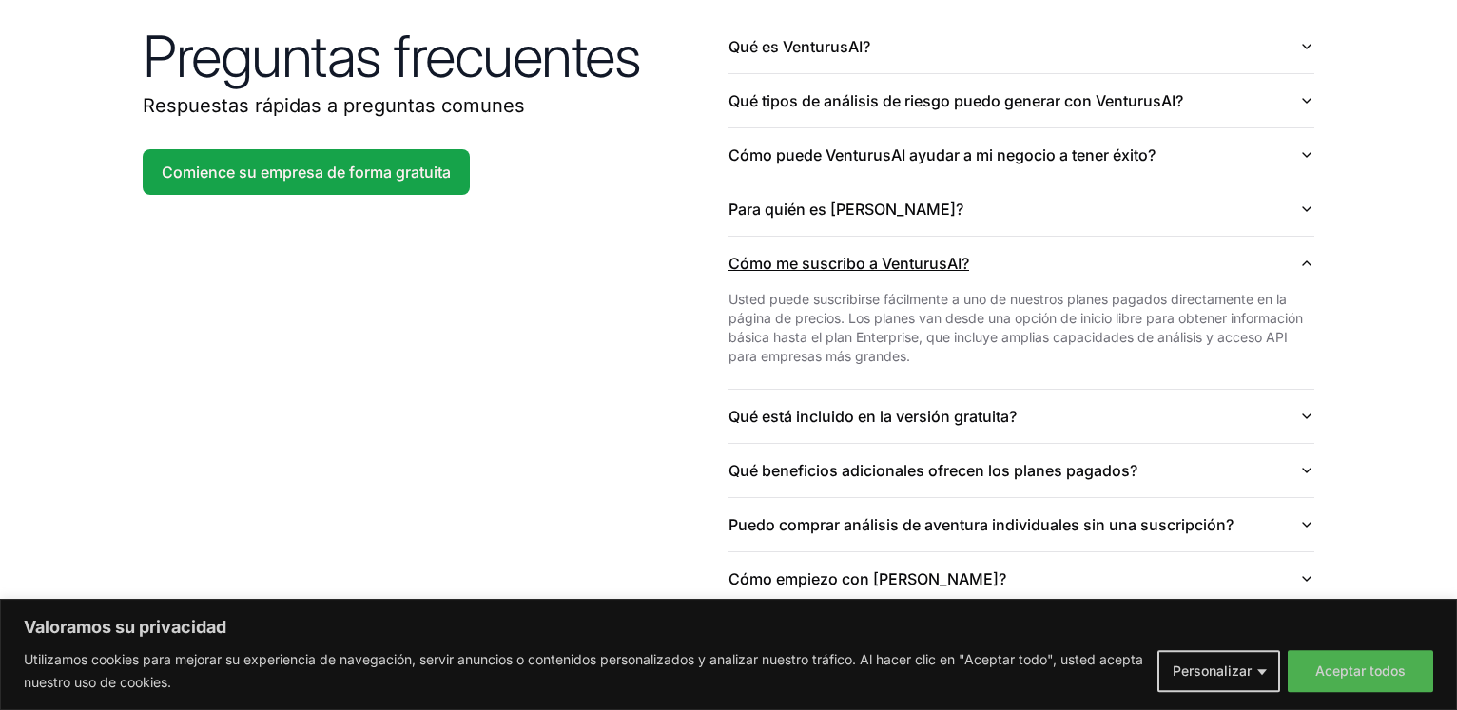
click at [1307, 258] on icon "button" at bounding box center [1306, 263] width 15 height 15
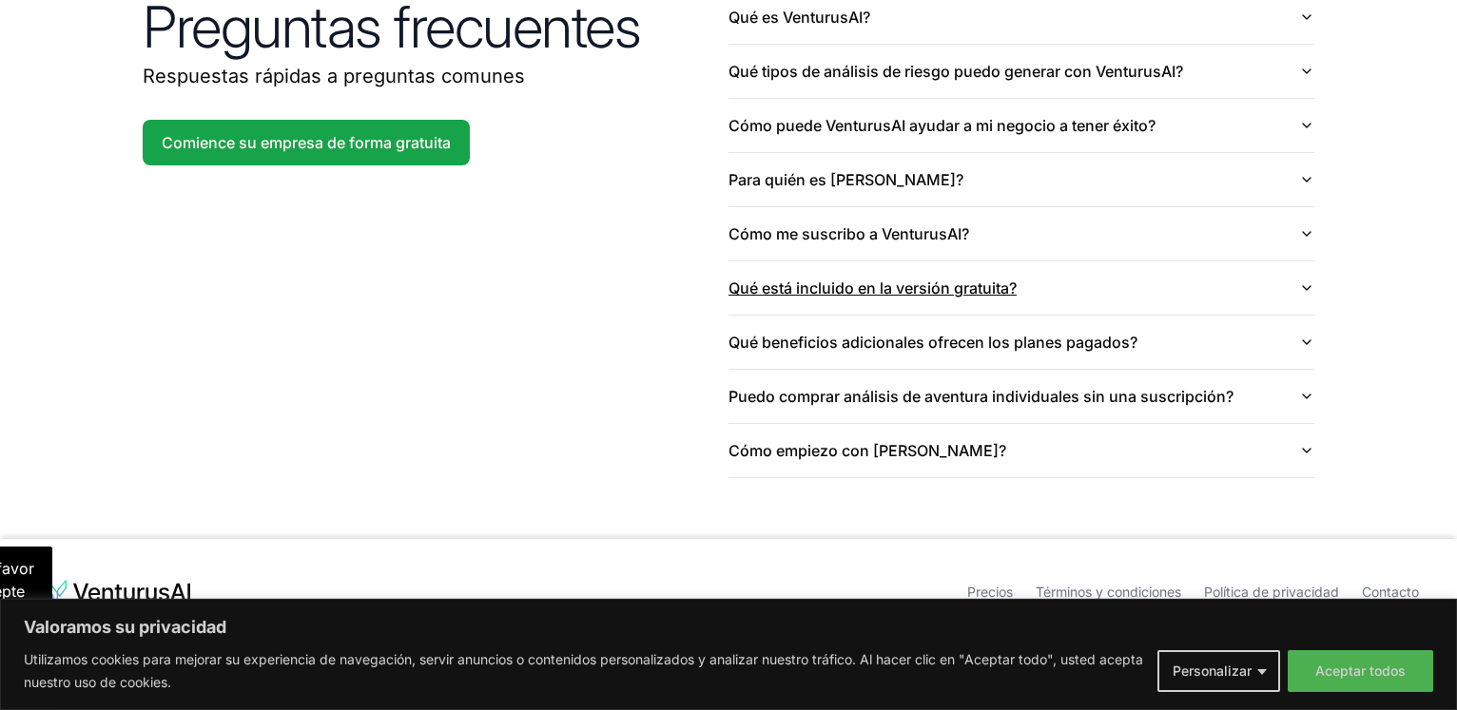
scroll to position [4705, 0]
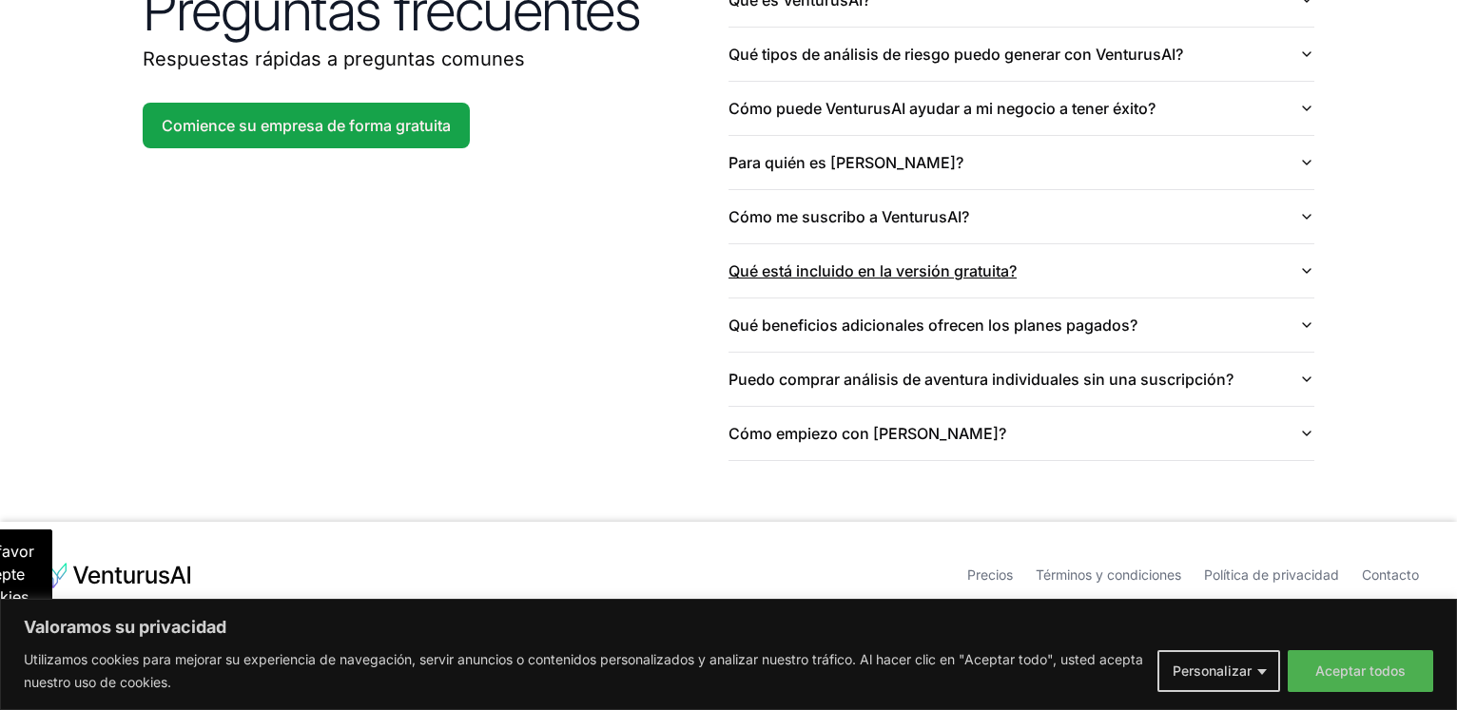
click at [1303, 258] on button "Qué está incluido en la versión gratuita?" at bounding box center [1021, 270] width 586 height 53
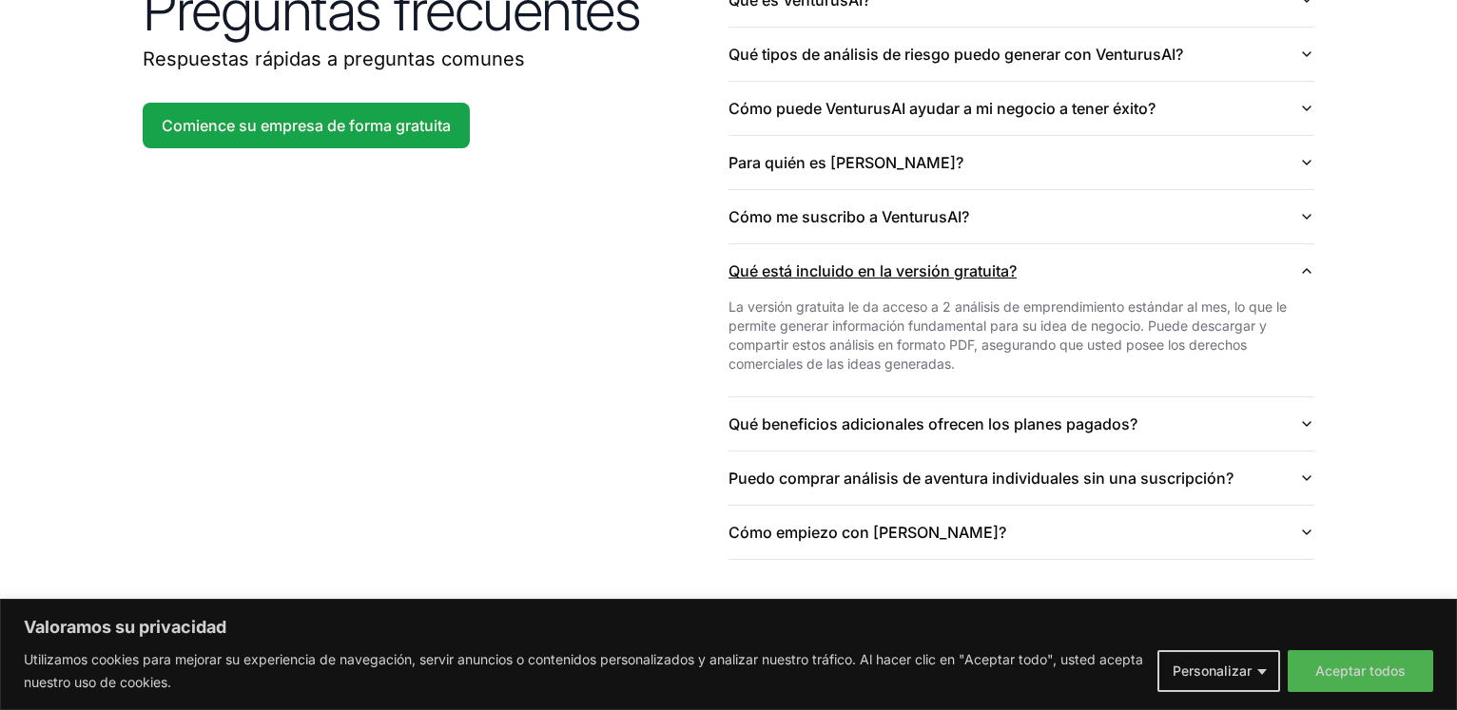
click at [1303, 258] on button "Qué está incluido en la versión gratuita?" at bounding box center [1021, 270] width 586 height 53
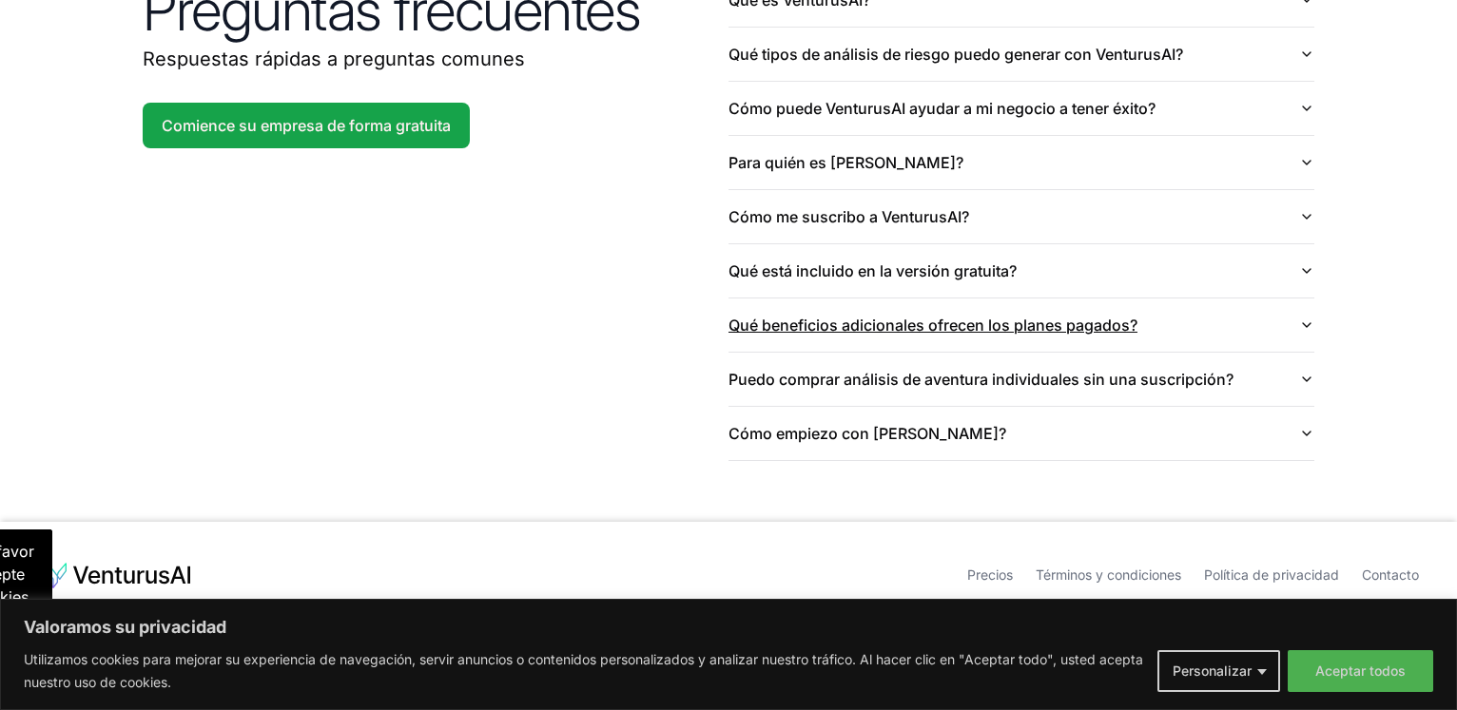
click at [1308, 317] on button "Qué beneficios adicionales ofrecen los planes pagados?" at bounding box center [1021, 325] width 586 height 53
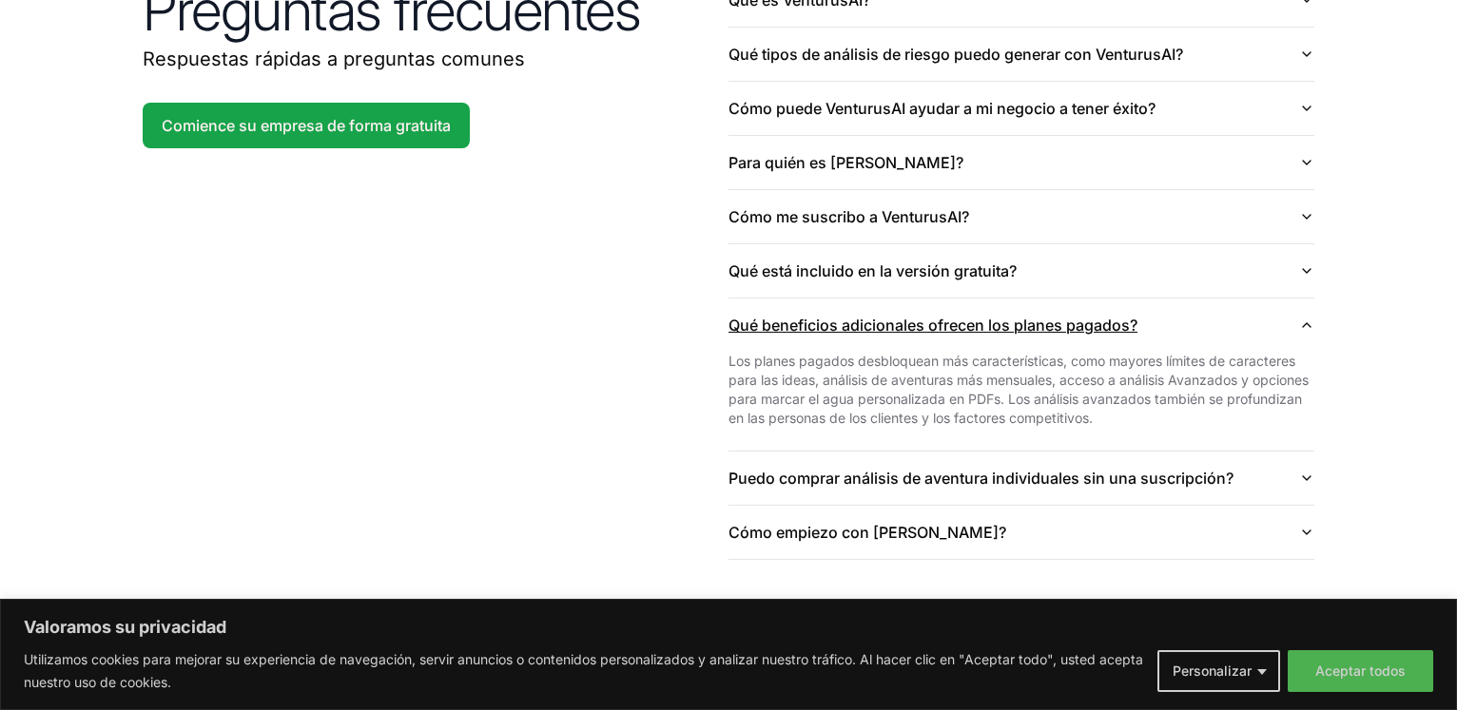
click at [1309, 317] on button "Qué beneficios adicionales ofrecen los planes pagados?" at bounding box center [1021, 325] width 586 height 53
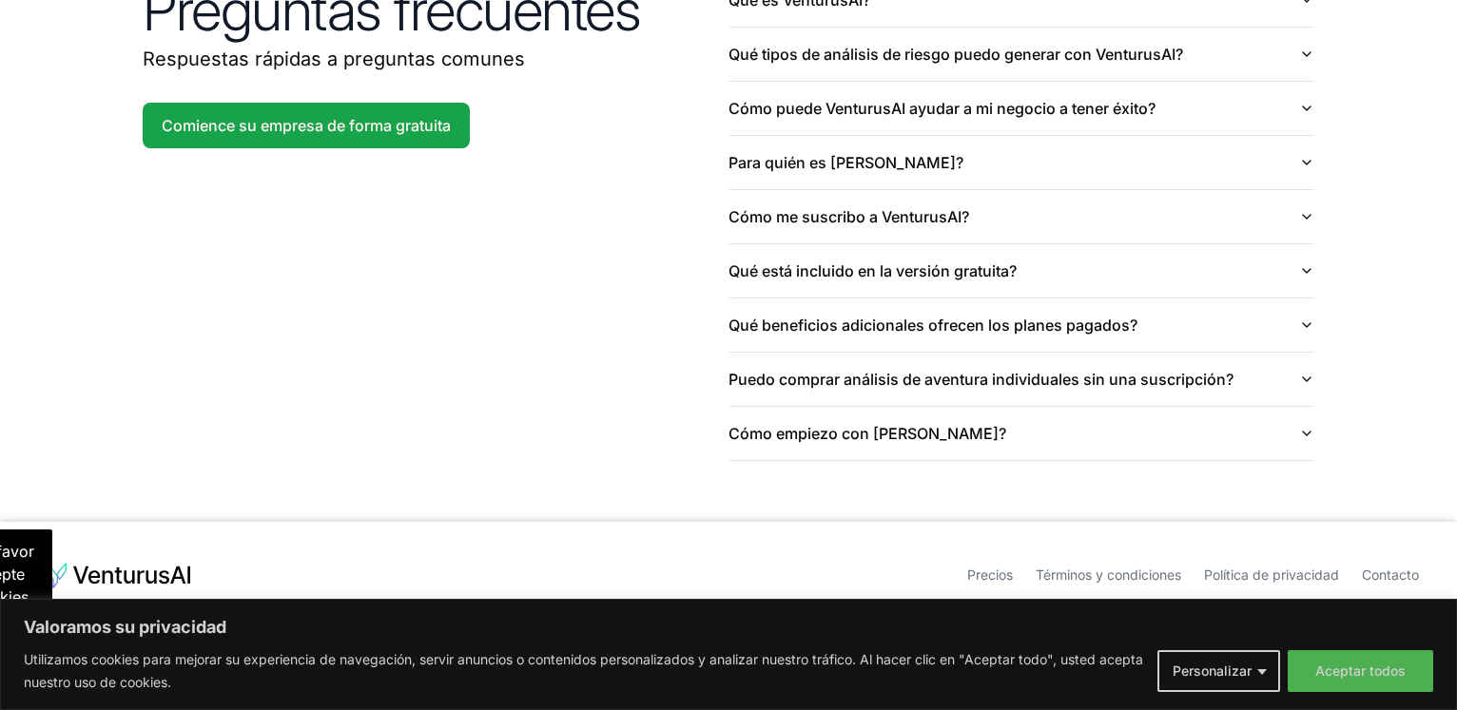
drag, startPoint x: 1372, startPoint y: 277, endPoint x: 1364, endPoint y: 324, distance: 48.3
click at [1309, 374] on icon "button" at bounding box center [1306, 379] width 15 height 15
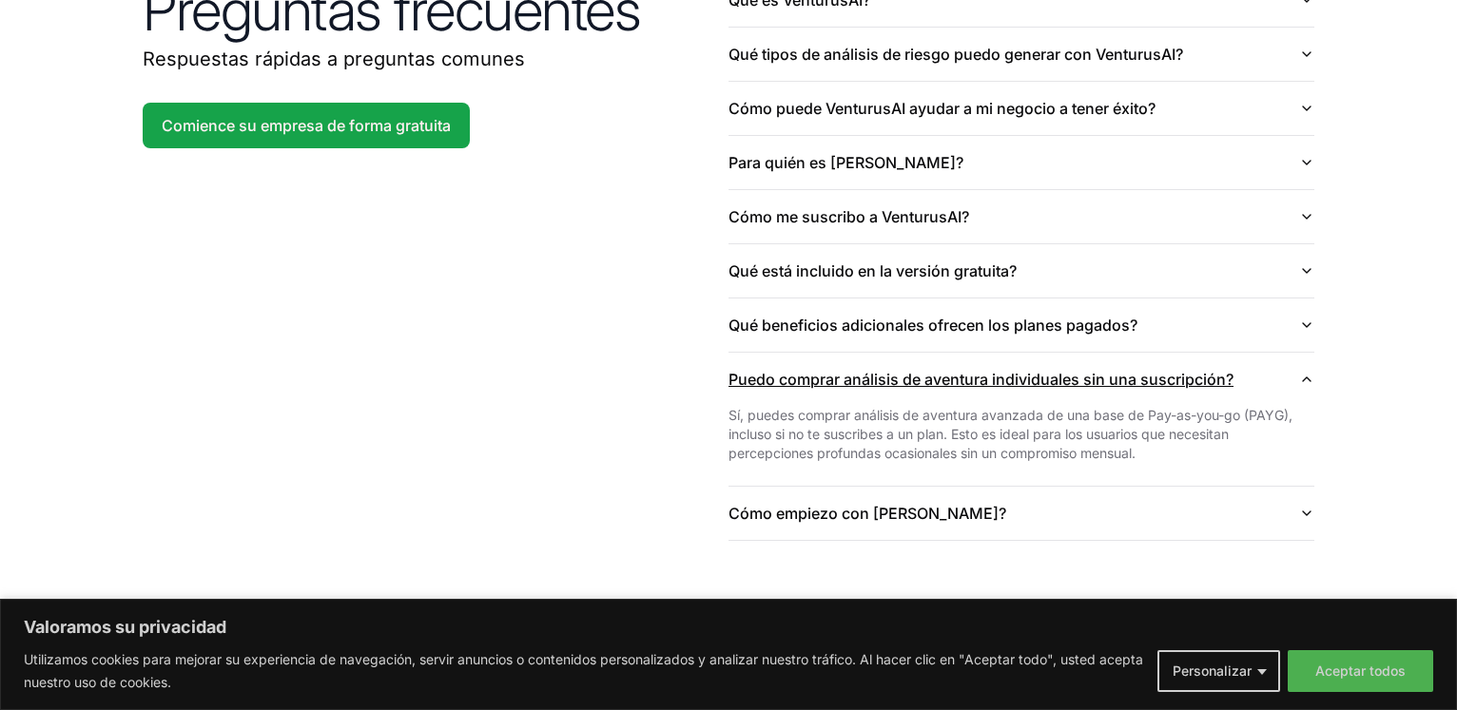
click at [1307, 374] on icon "button" at bounding box center [1306, 379] width 15 height 15
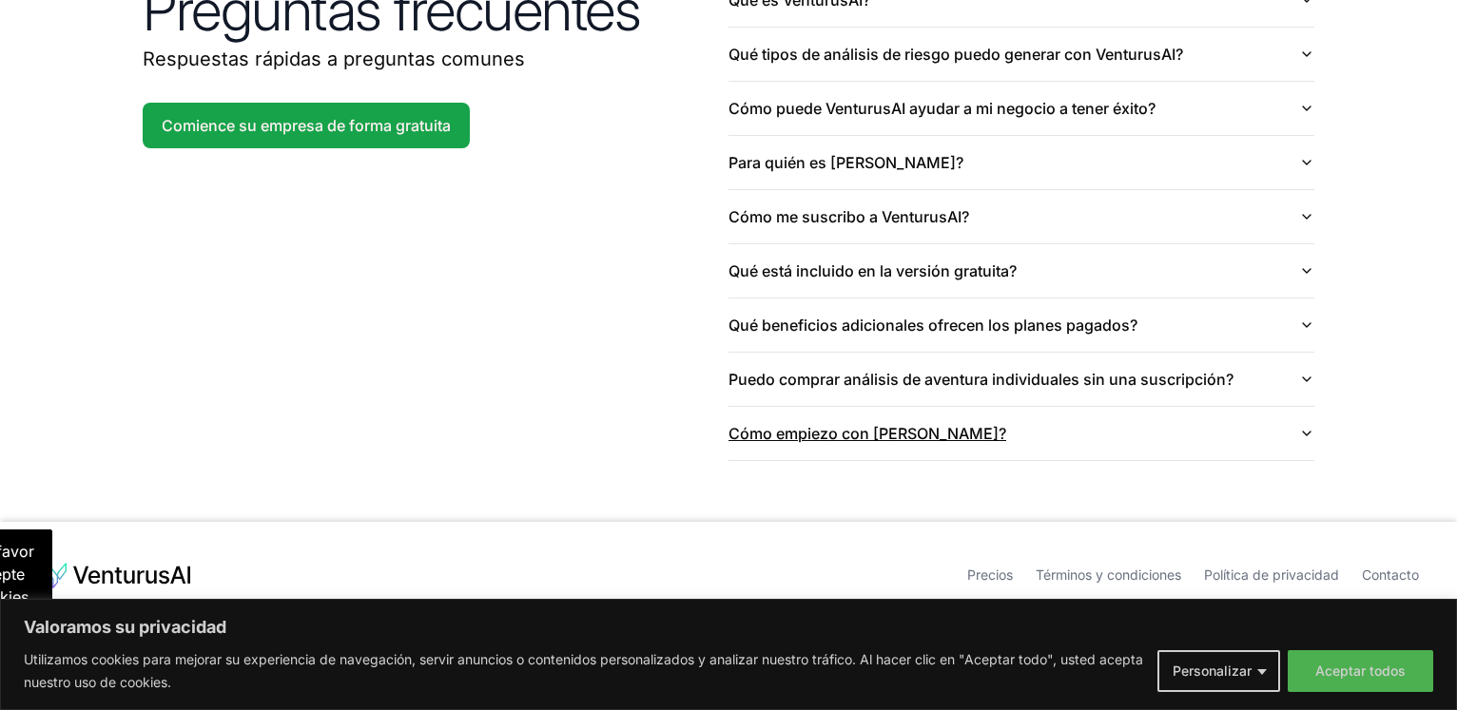
click at [1311, 436] on icon "button" at bounding box center [1306, 433] width 15 height 15
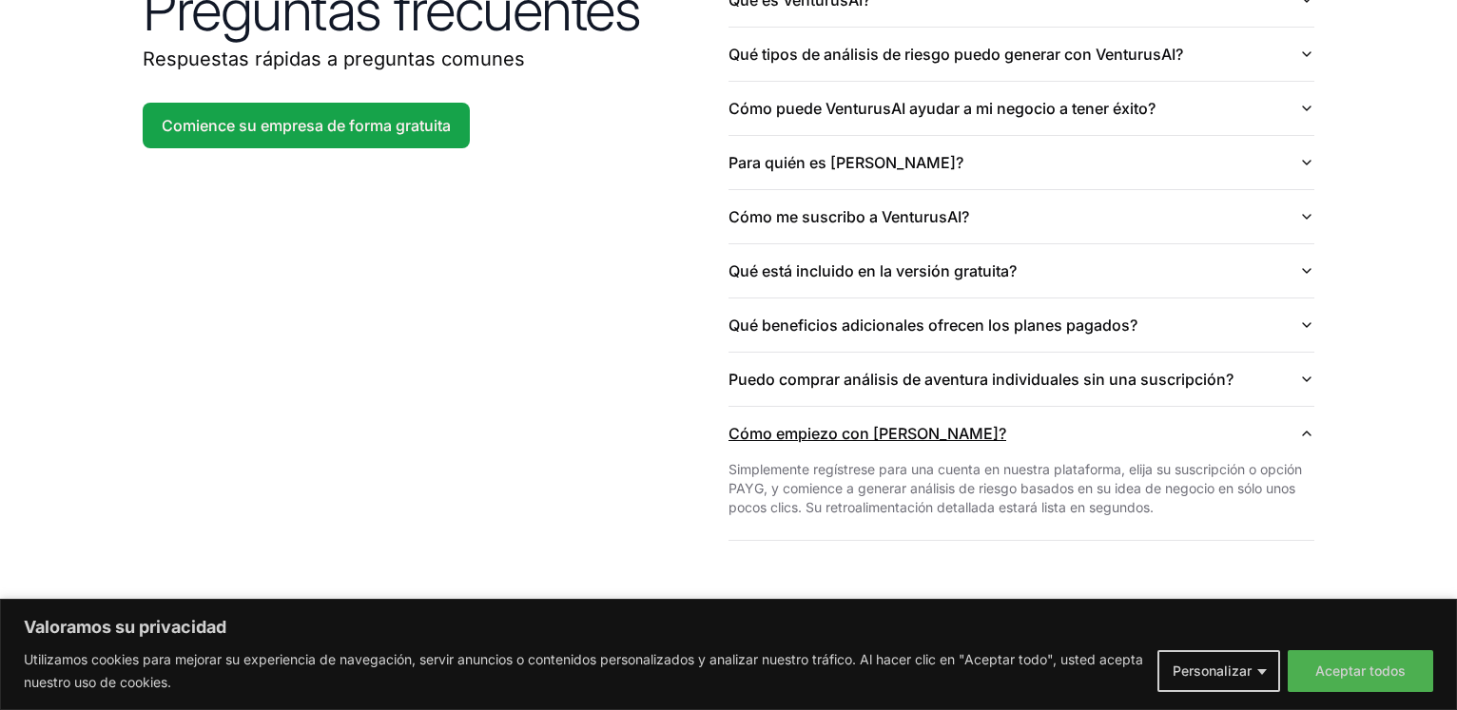
scroll to position [4784, 0]
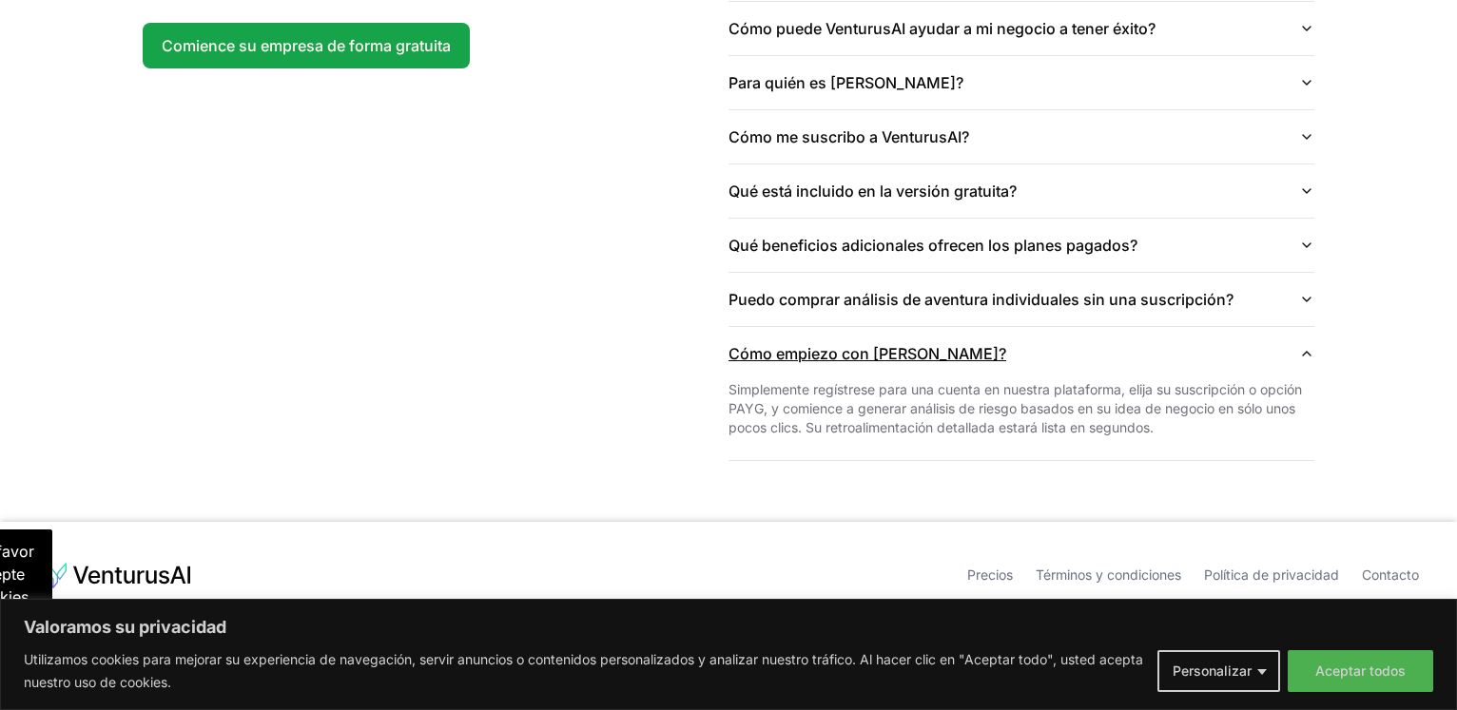
click at [1309, 347] on icon "button" at bounding box center [1306, 353] width 15 height 15
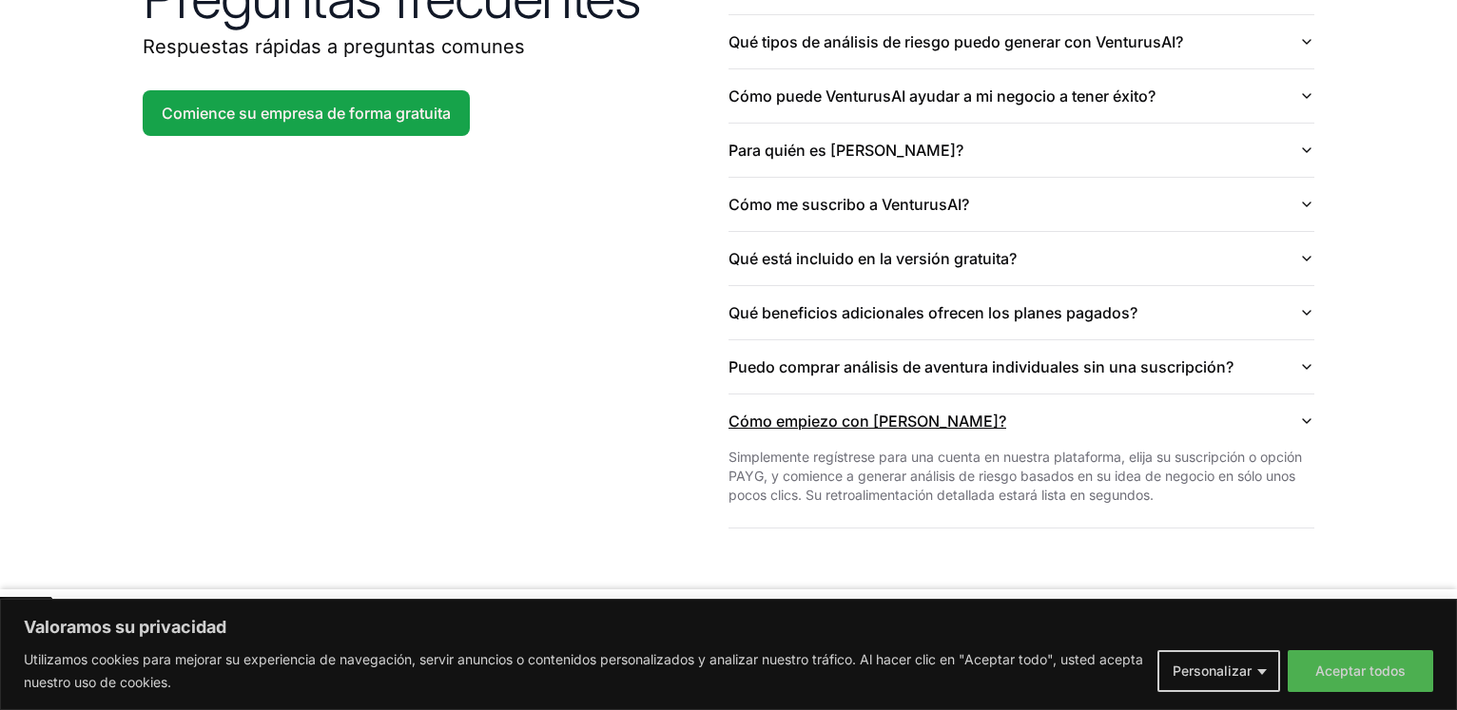
scroll to position [4705, 0]
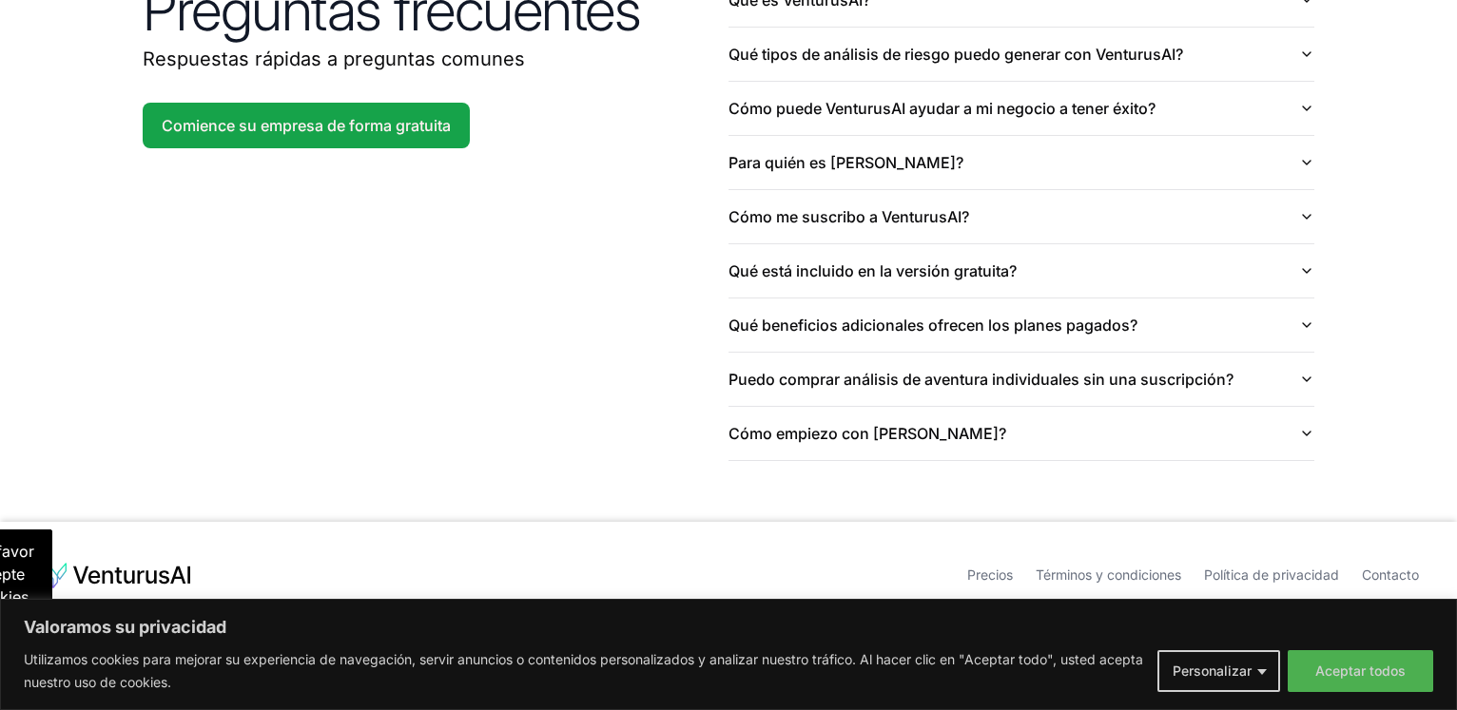
drag, startPoint x: 1371, startPoint y: 355, endPoint x: 1366, endPoint y: 486, distance: 131.4
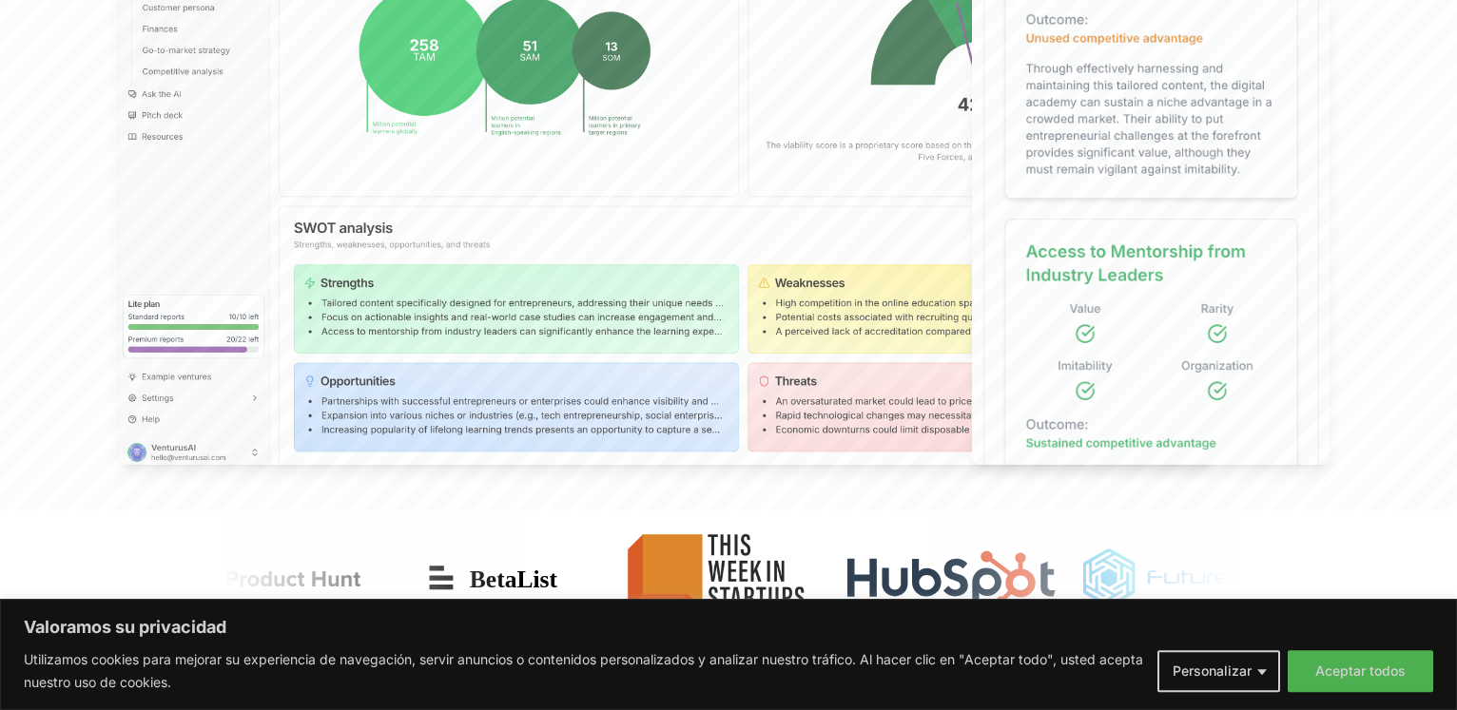
scroll to position [0, 0]
